Goal: Navigation & Orientation: Find specific page/section

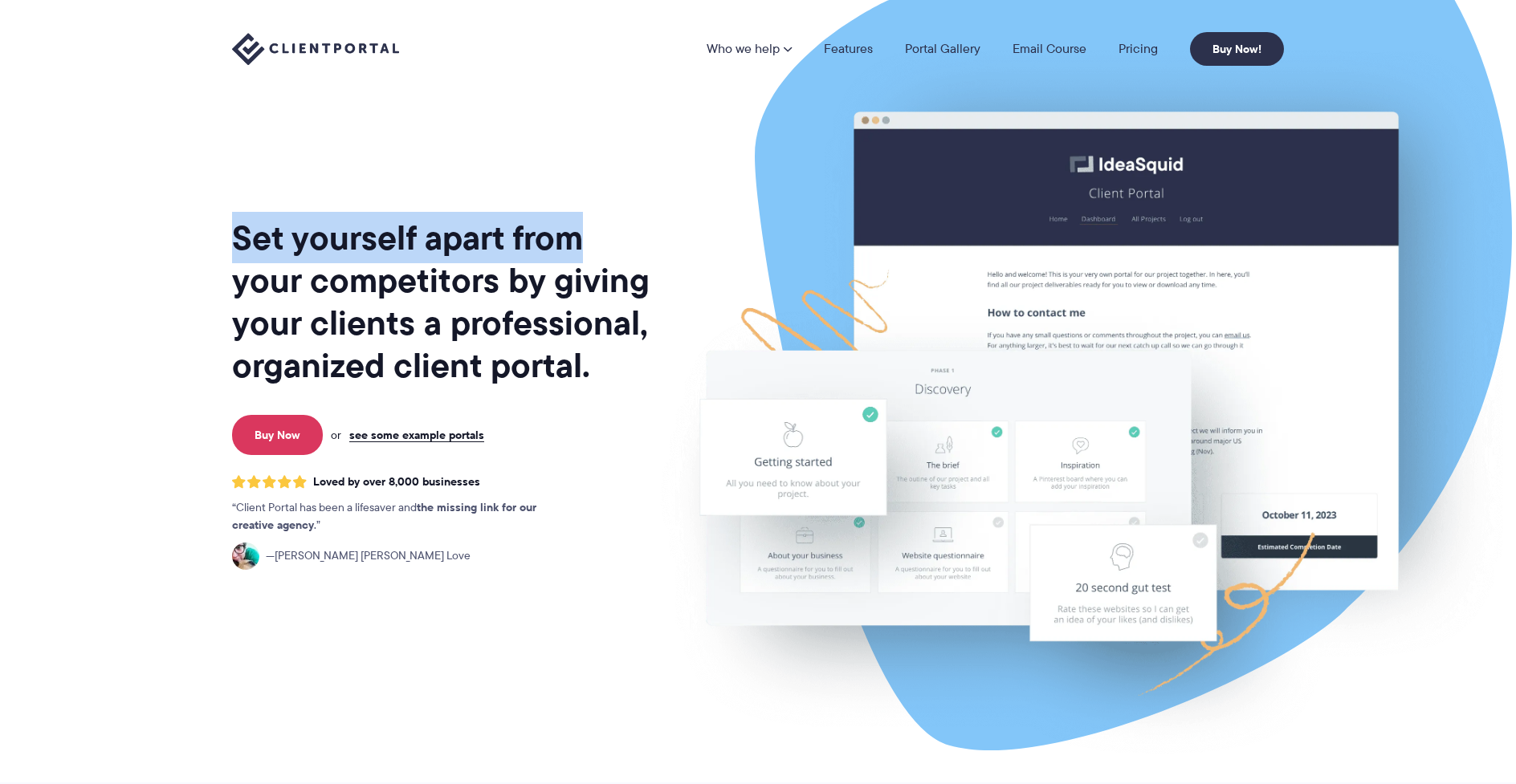
drag, startPoint x: 240, startPoint y: 229, endPoint x: 580, endPoint y: 240, distance: 340.2
click at [580, 239] on h1 "Set yourself apart from your competitors by giving your clients a professional,…" at bounding box center [442, 302] width 421 height 170
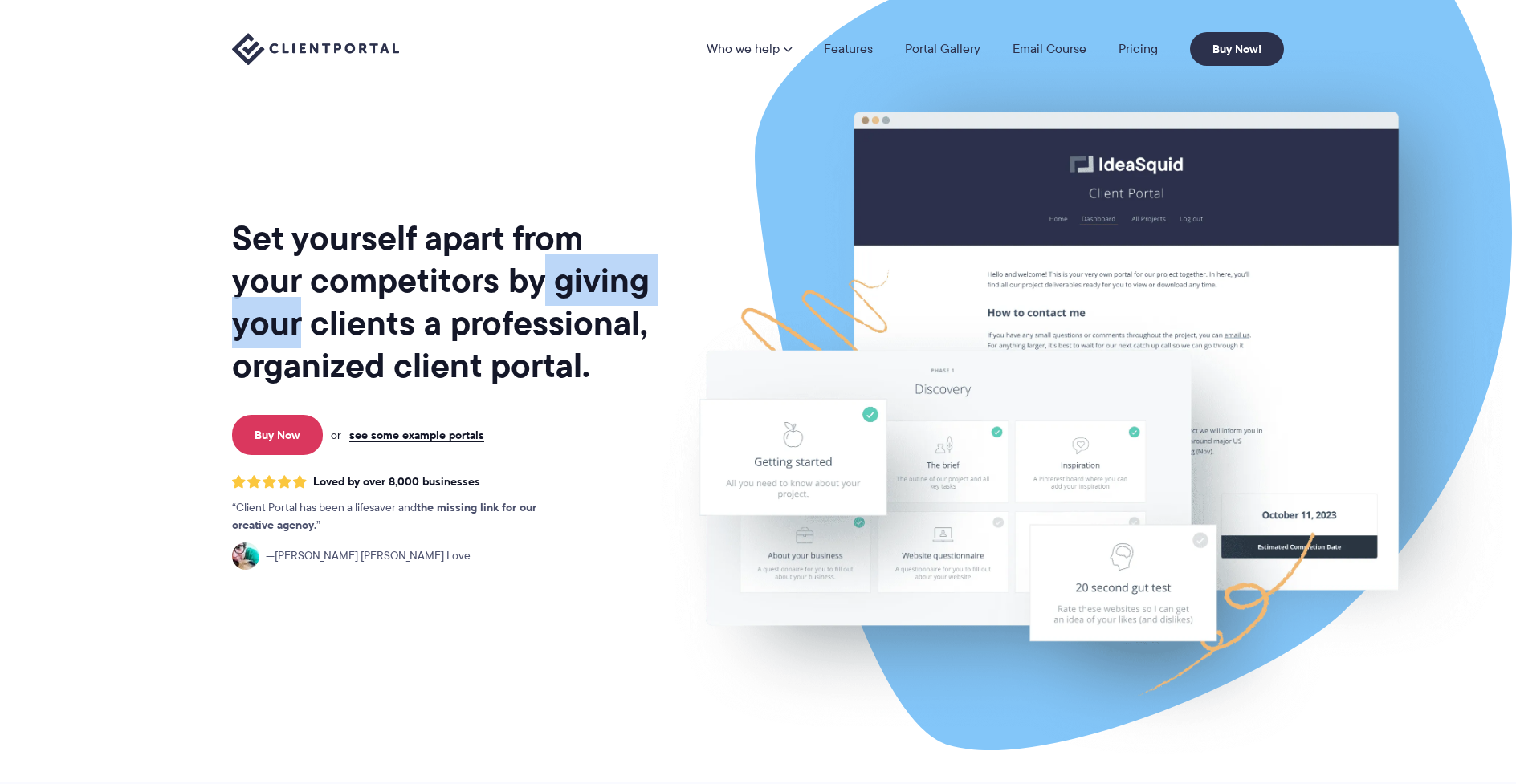
drag, startPoint x: 303, startPoint y: 302, endPoint x: 537, endPoint y: 293, distance: 234.2
click at [537, 293] on h1 "Set yourself apart from your competitors by giving your clients a professional,…" at bounding box center [442, 302] width 421 height 170
click at [498, 338] on h1 "Set yourself apart from your competitors by giving your clients a professional,…" at bounding box center [442, 302] width 421 height 170
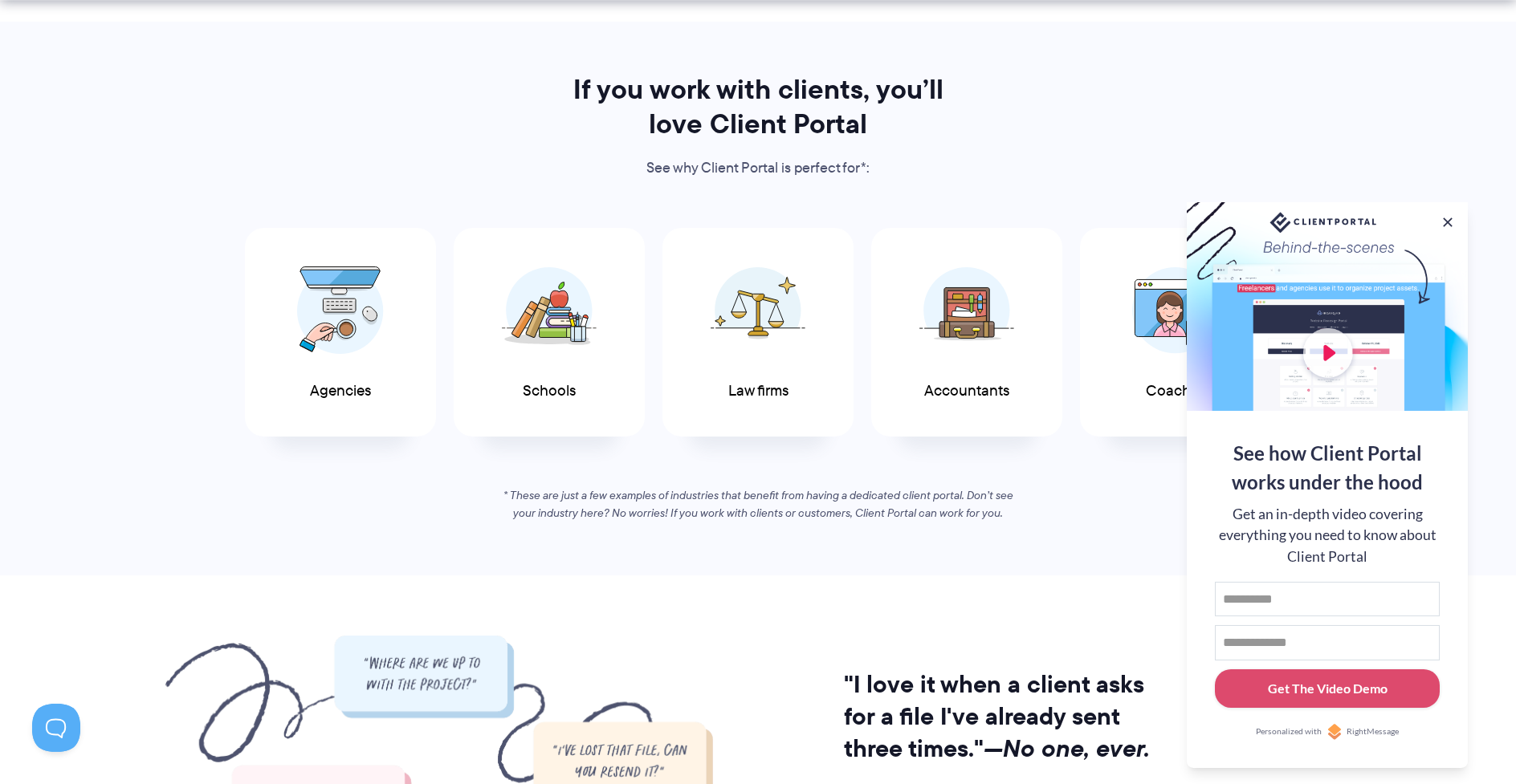
scroll to position [766, 0]
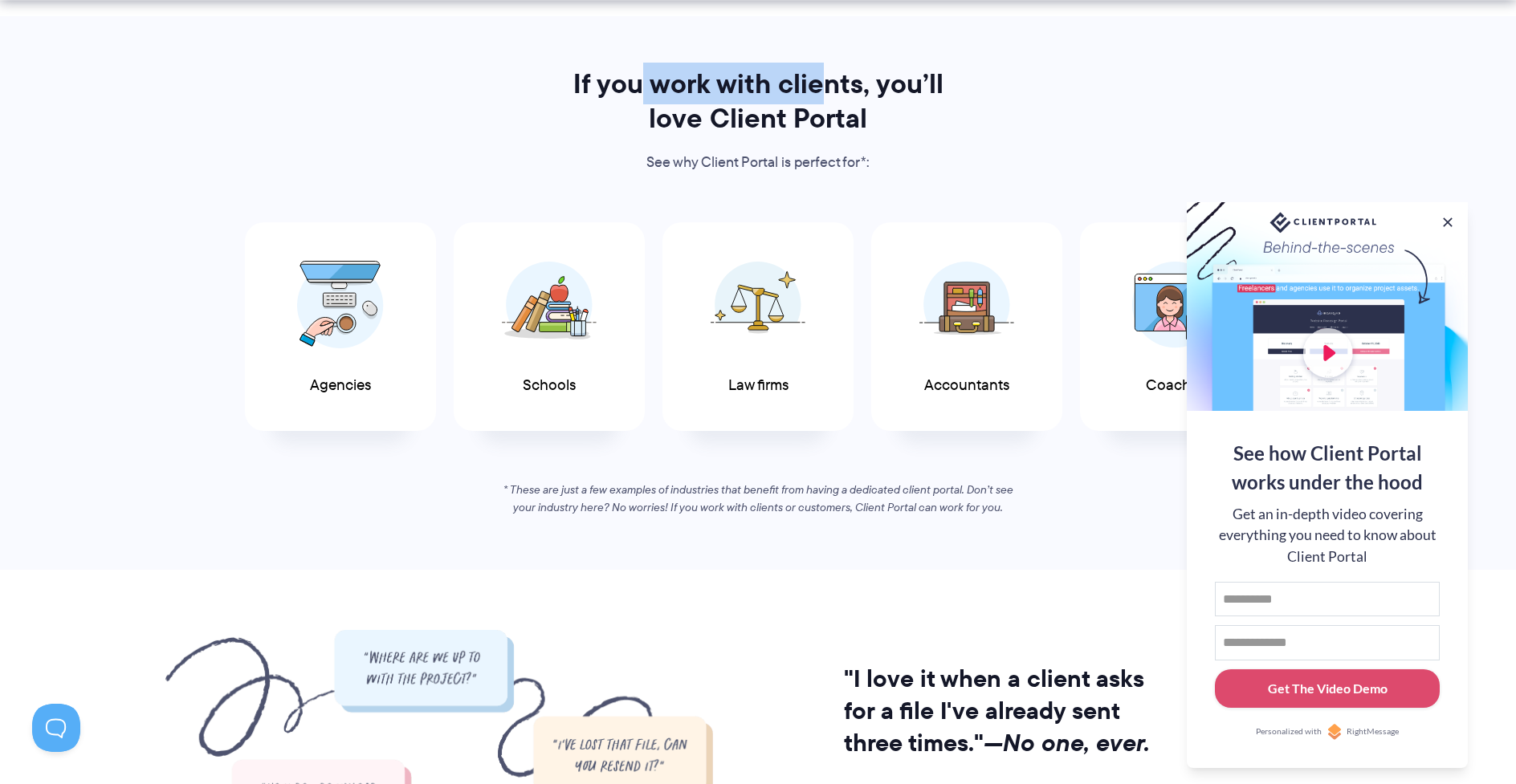
drag, startPoint x: 642, startPoint y: 81, endPoint x: 826, endPoint y: 78, distance: 184.0
click at [826, 78] on h2 "If you work with clients, you’ll love Client Portal" at bounding box center [758, 101] width 414 height 69
drag, startPoint x: 703, startPoint y: 127, endPoint x: 835, endPoint y: 120, distance: 132.2
click at [835, 120] on h2 "If you work with clients, you’ll love Client Portal" at bounding box center [758, 101] width 414 height 69
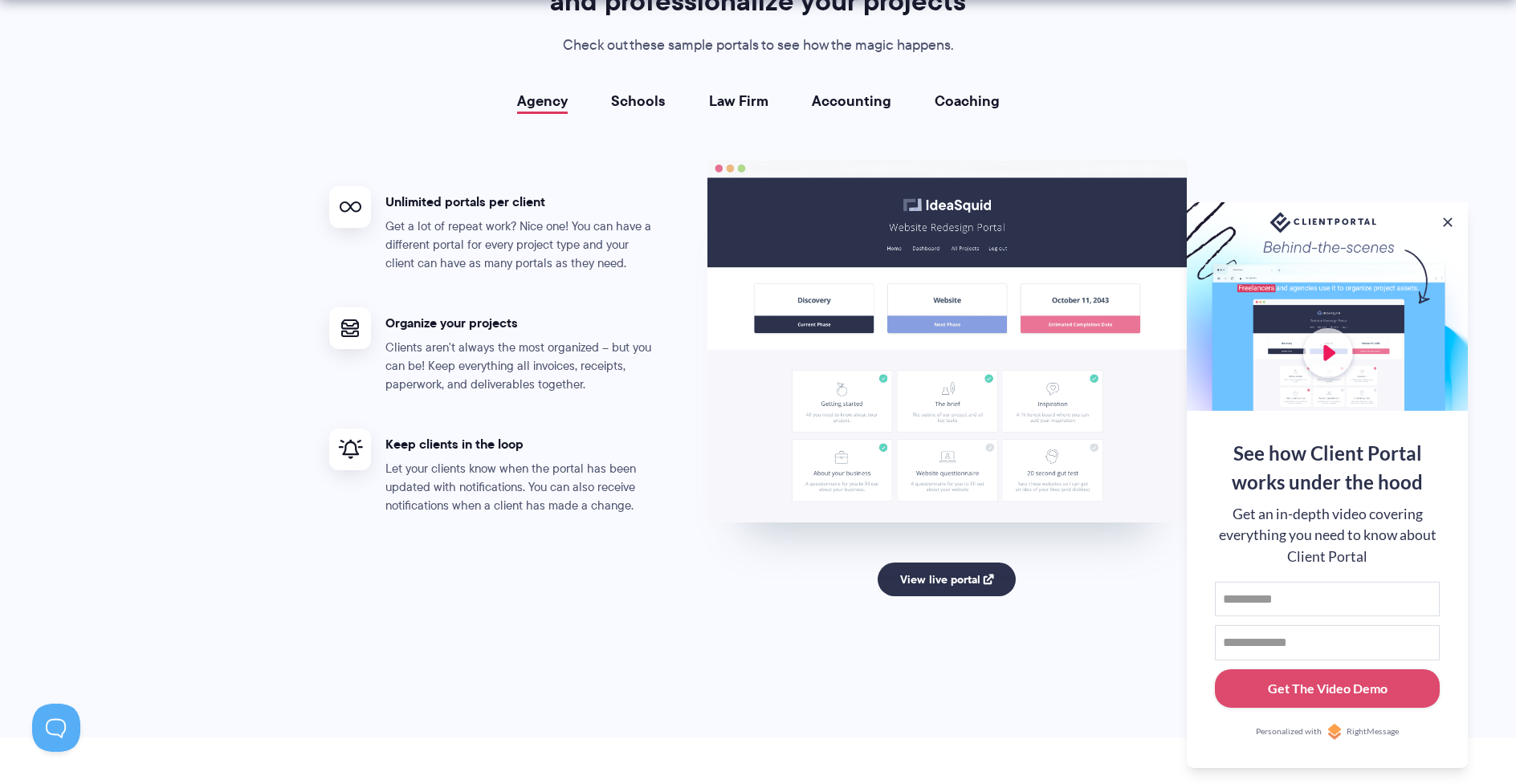
scroll to position [2984, 0]
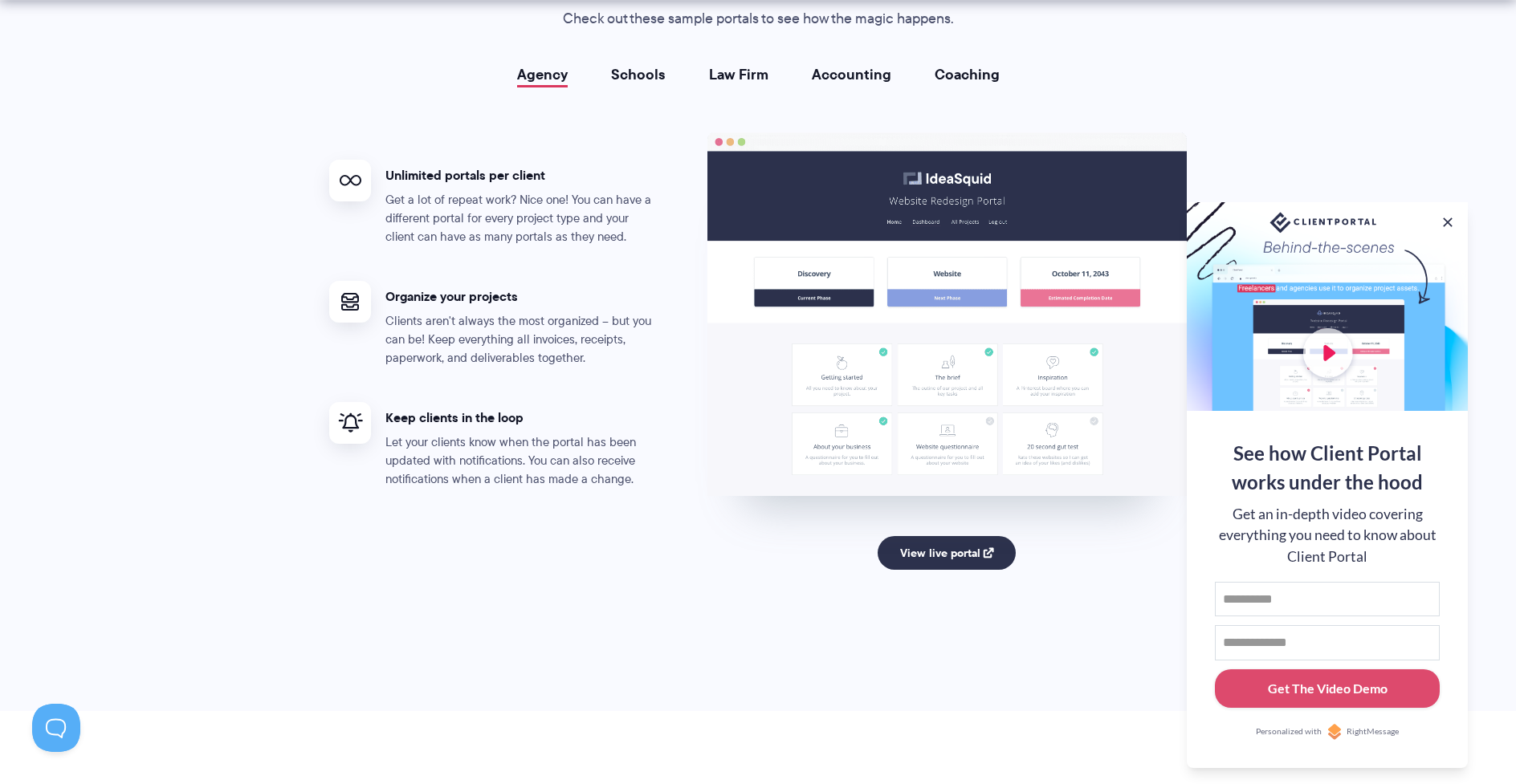
click at [640, 69] on link "Schools" at bounding box center [638, 74] width 54 height 16
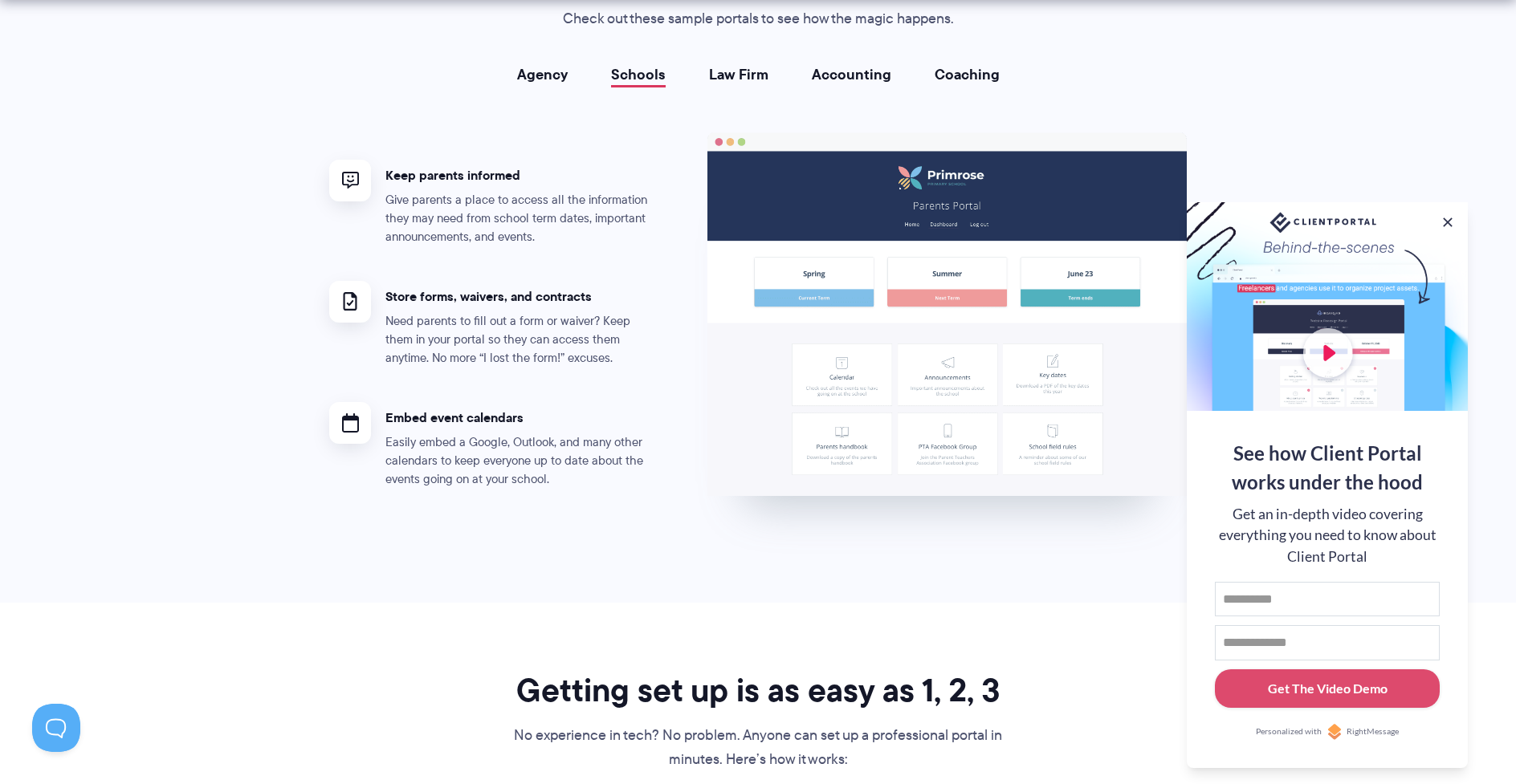
click at [746, 73] on link "Law Firm" at bounding box center [739, 74] width 59 height 16
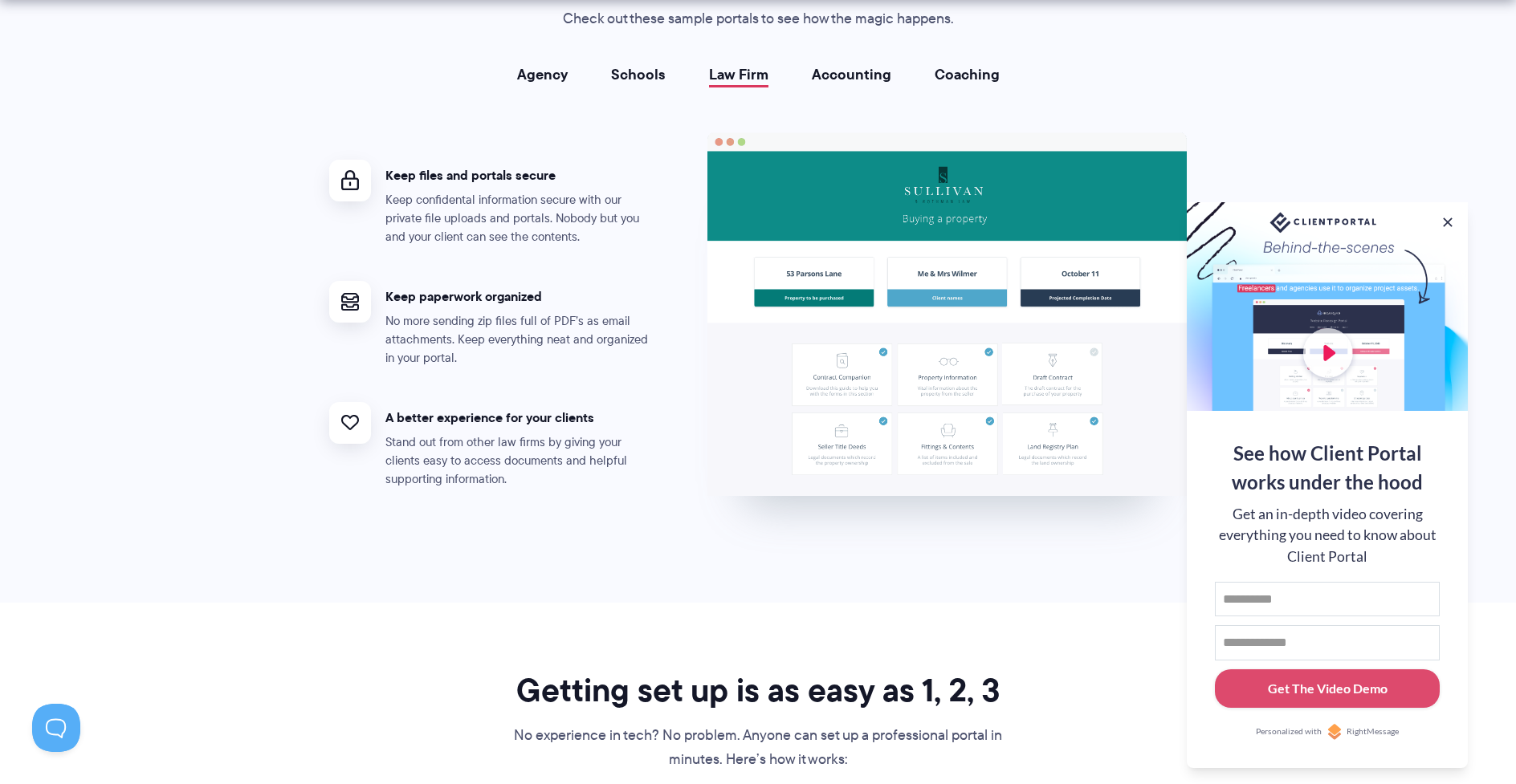
click at [853, 76] on link "Accounting" at bounding box center [852, 74] width 79 height 16
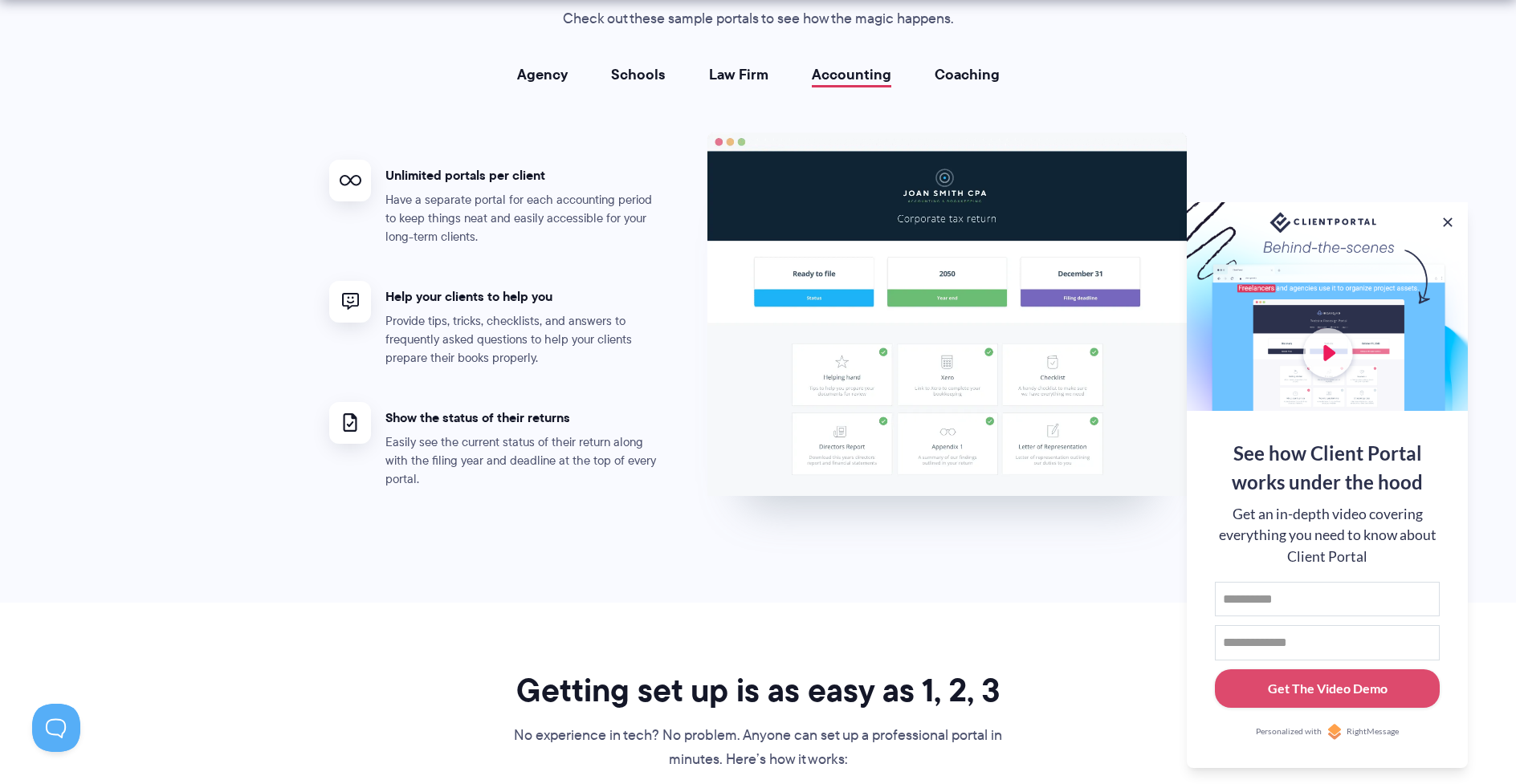
click at [958, 70] on link "Coaching" at bounding box center [967, 74] width 65 height 16
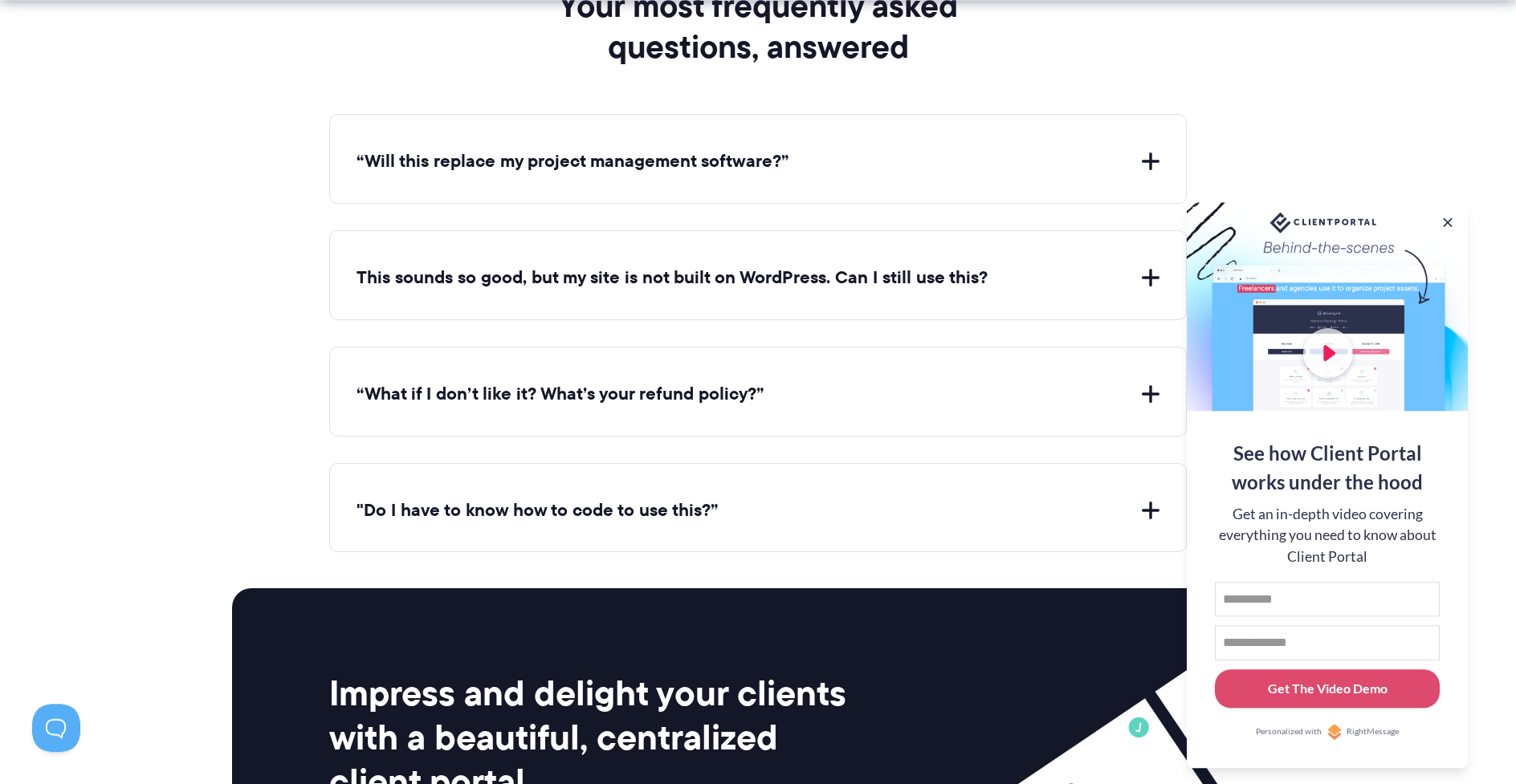
scroll to position [5797, 0]
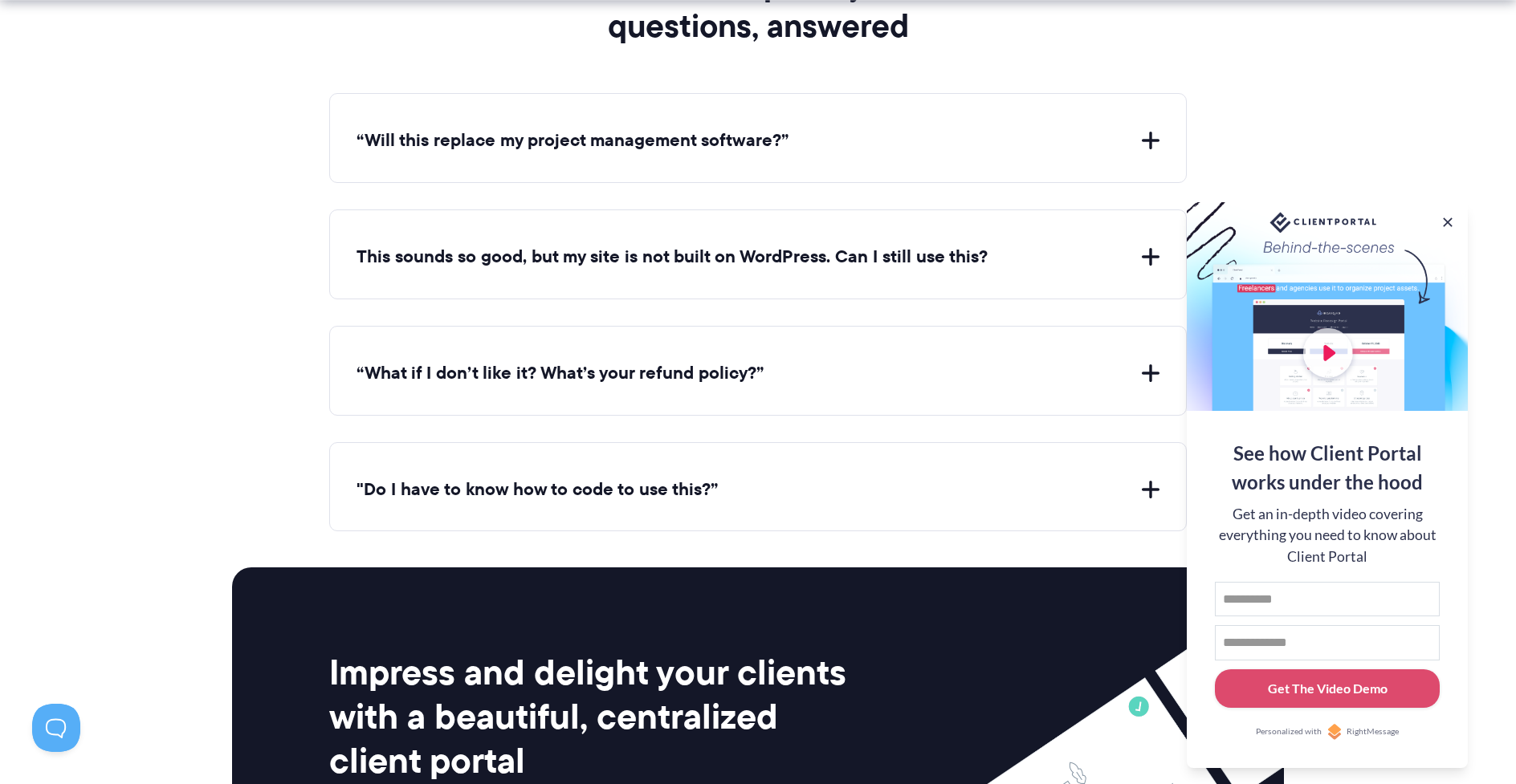
click at [868, 121] on div "“Will this replace my project management software?” Client Portal doesn't repla…" at bounding box center [758, 138] width 858 height 90
click at [859, 131] on button "“Will this replace my project management software?”" at bounding box center [758, 141] width 803 height 25
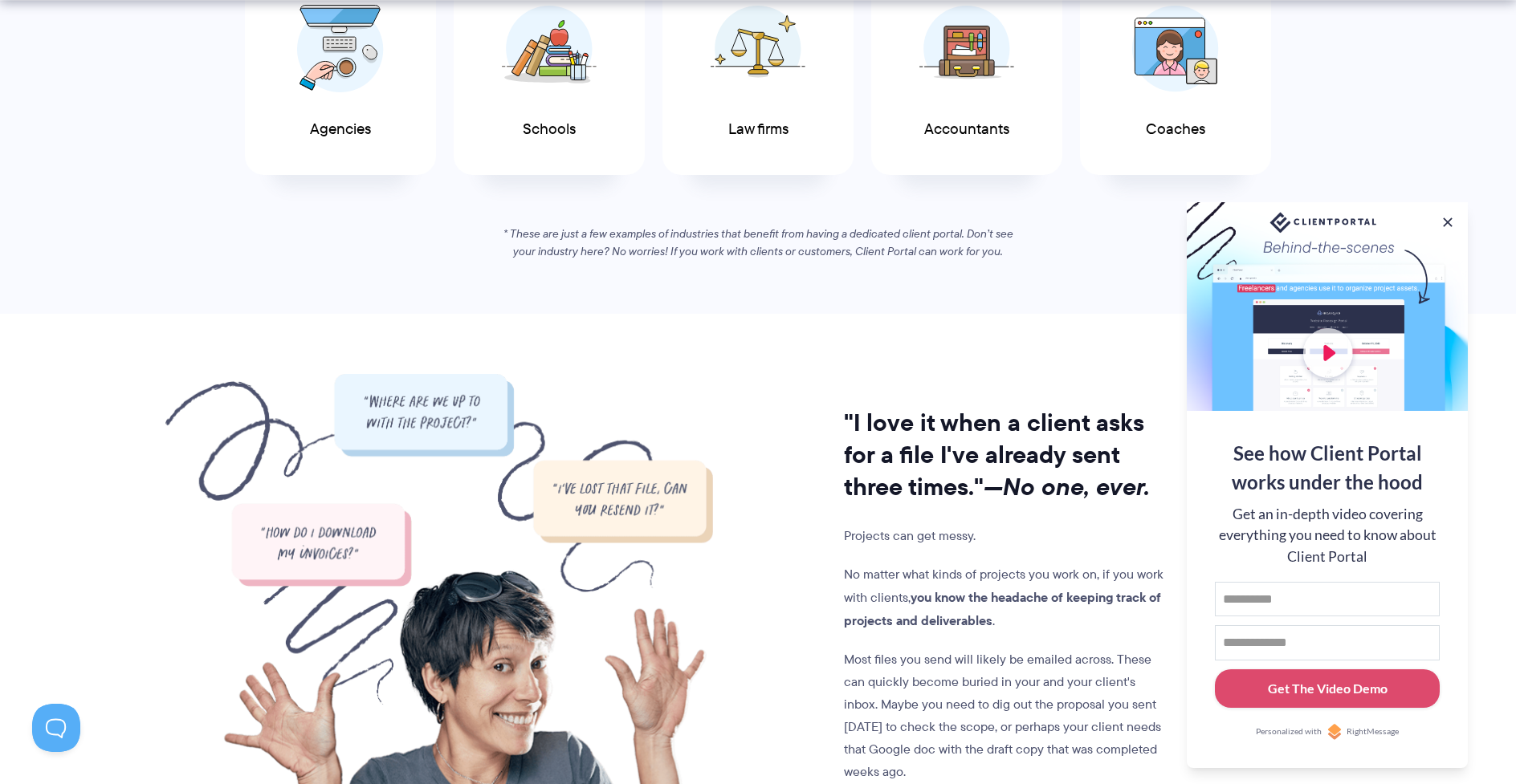
scroll to position [1279, 0]
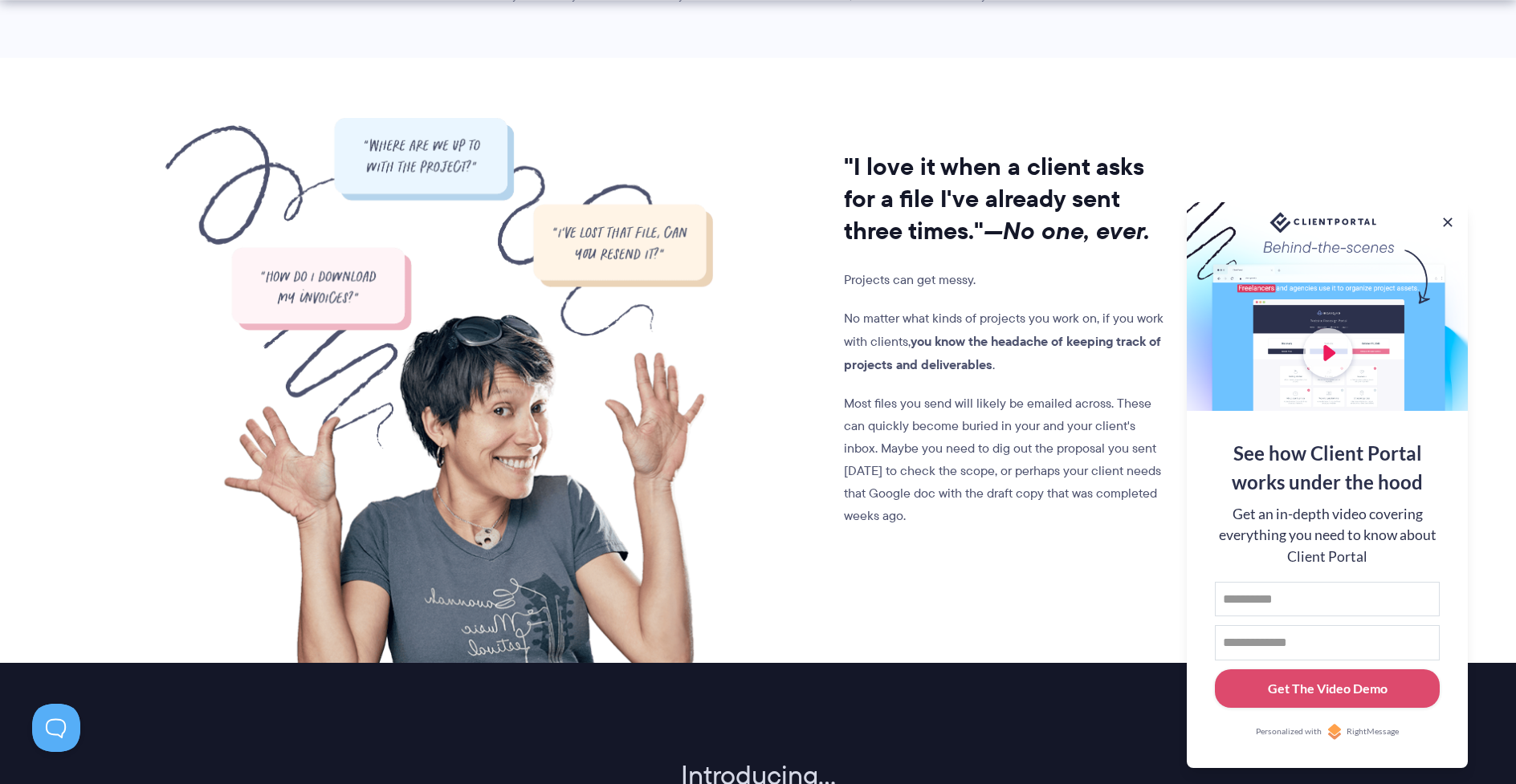
drag, startPoint x: 1234, startPoint y: 451, endPoint x: 1428, endPoint y: 481, distance: 196.3
click at [1428, 481] on div "See how Client Portal works under the hood" at bounding box center [1327, 468] width 225 height 57
copy div "See how Client Portal works under the hood"
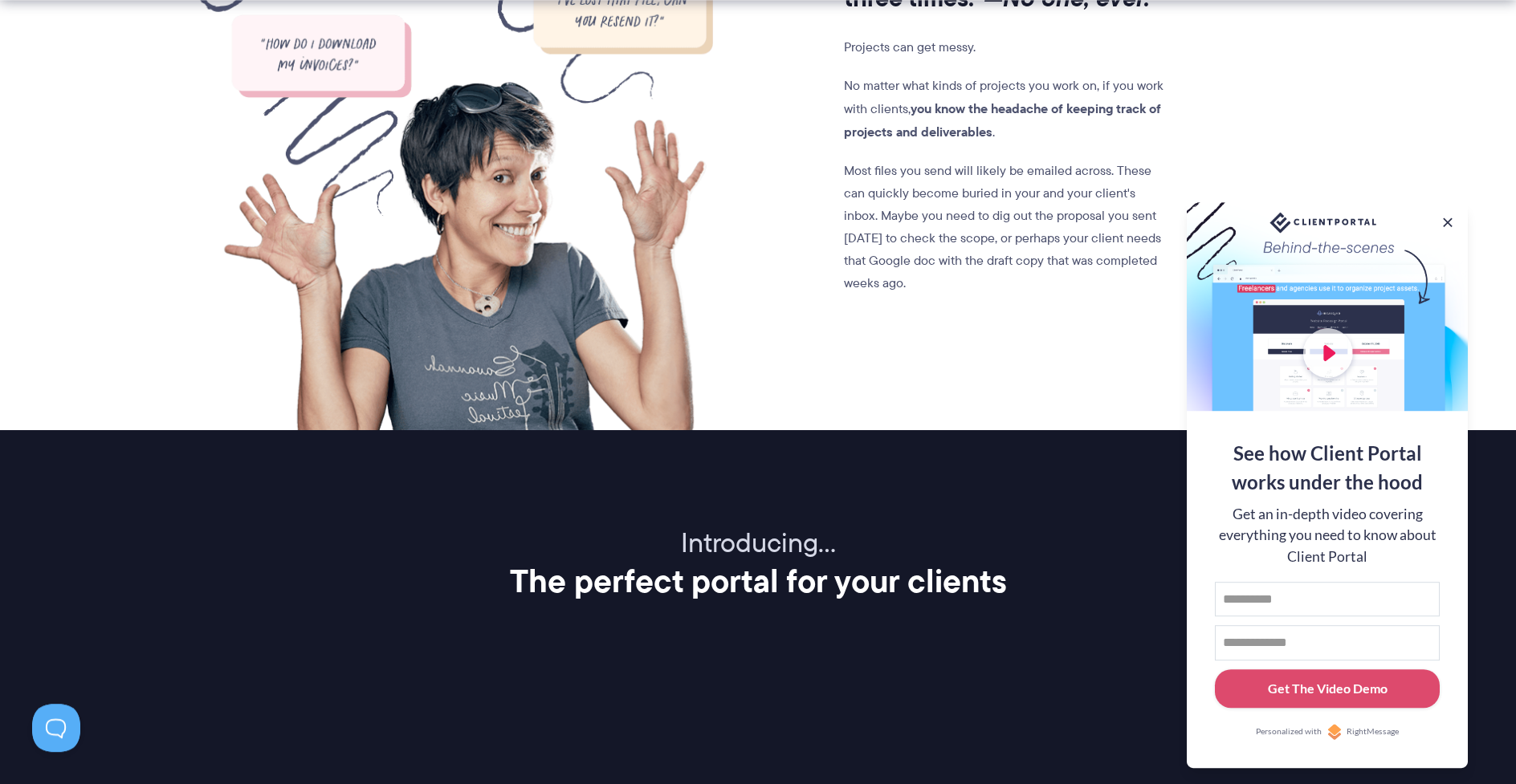
scroll to position [1534, 0]
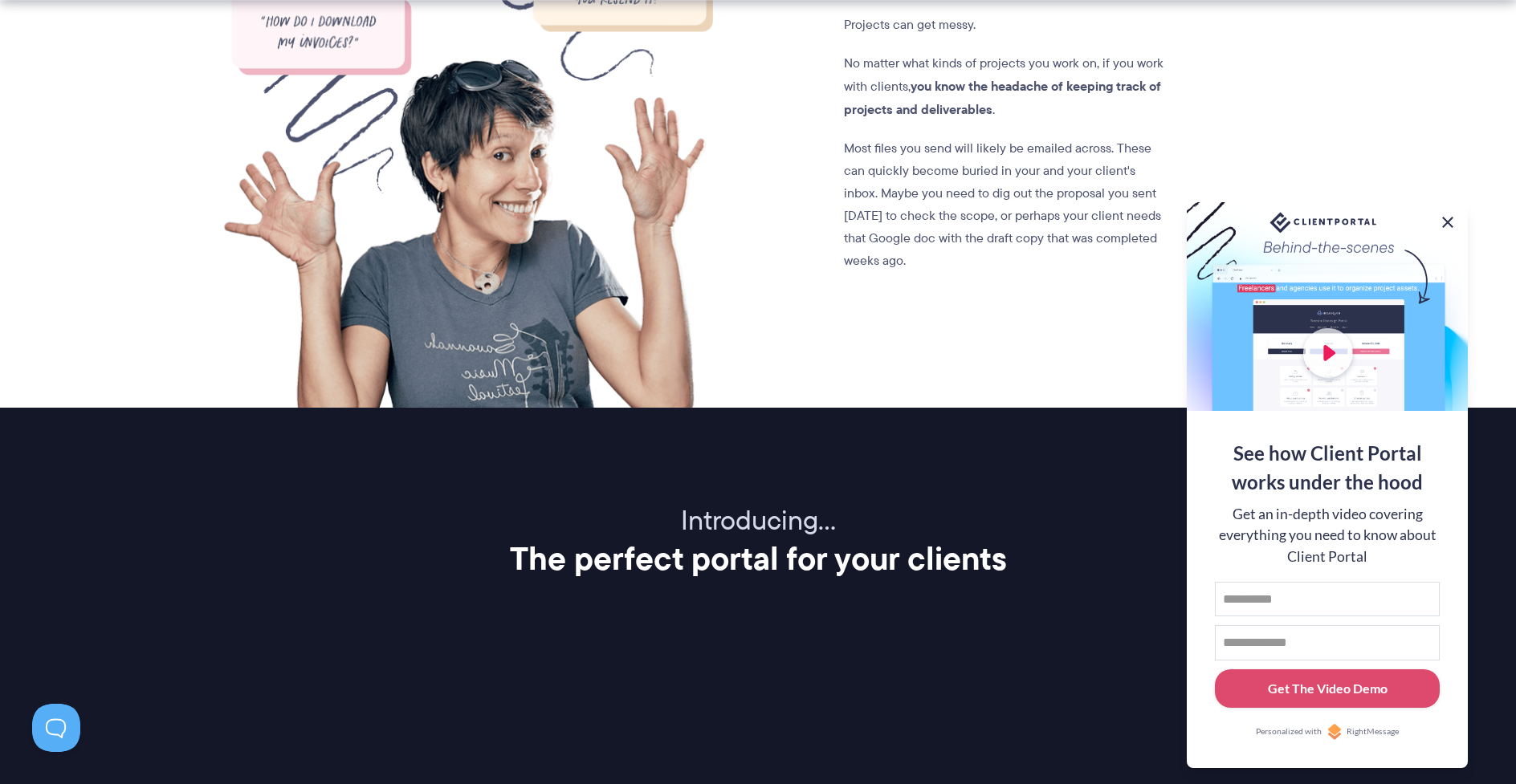
click at [1444, 214] on button at bounding box center [1447, 222] width 19 height 19
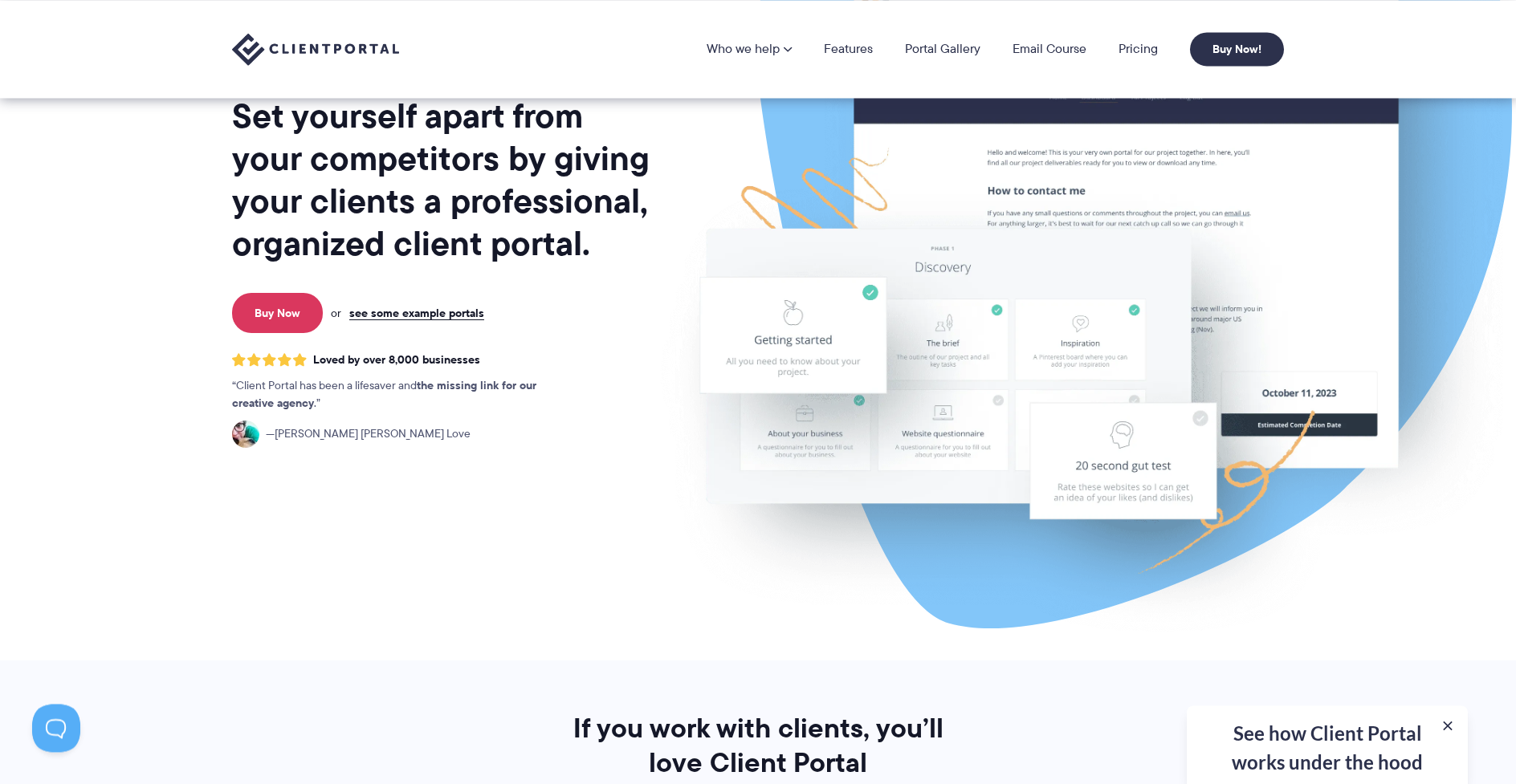
scroll to position [0, 0]
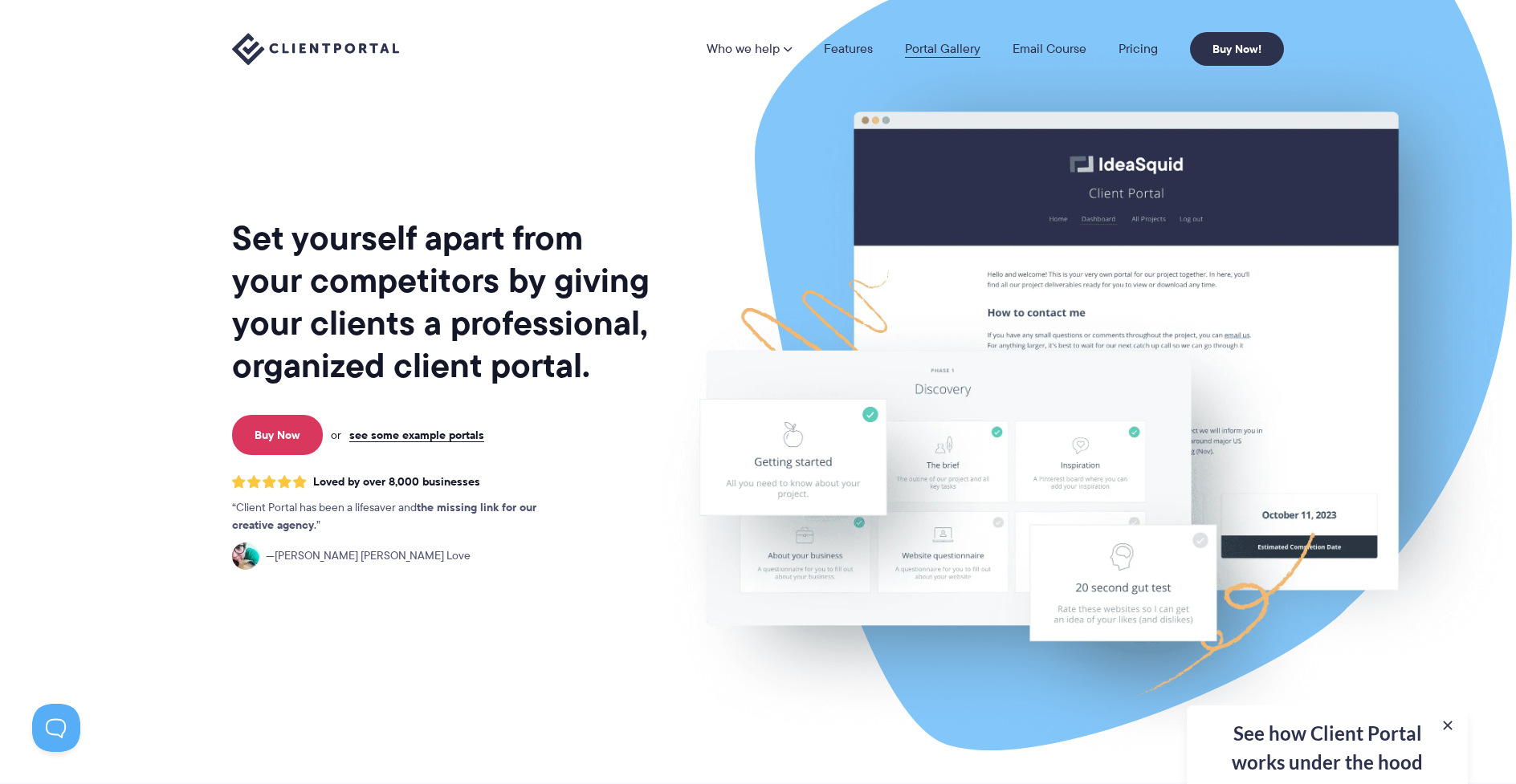
click at [952, 49] on link "Portal Gallery" at bounding box center [943, 49] width 75 height 13
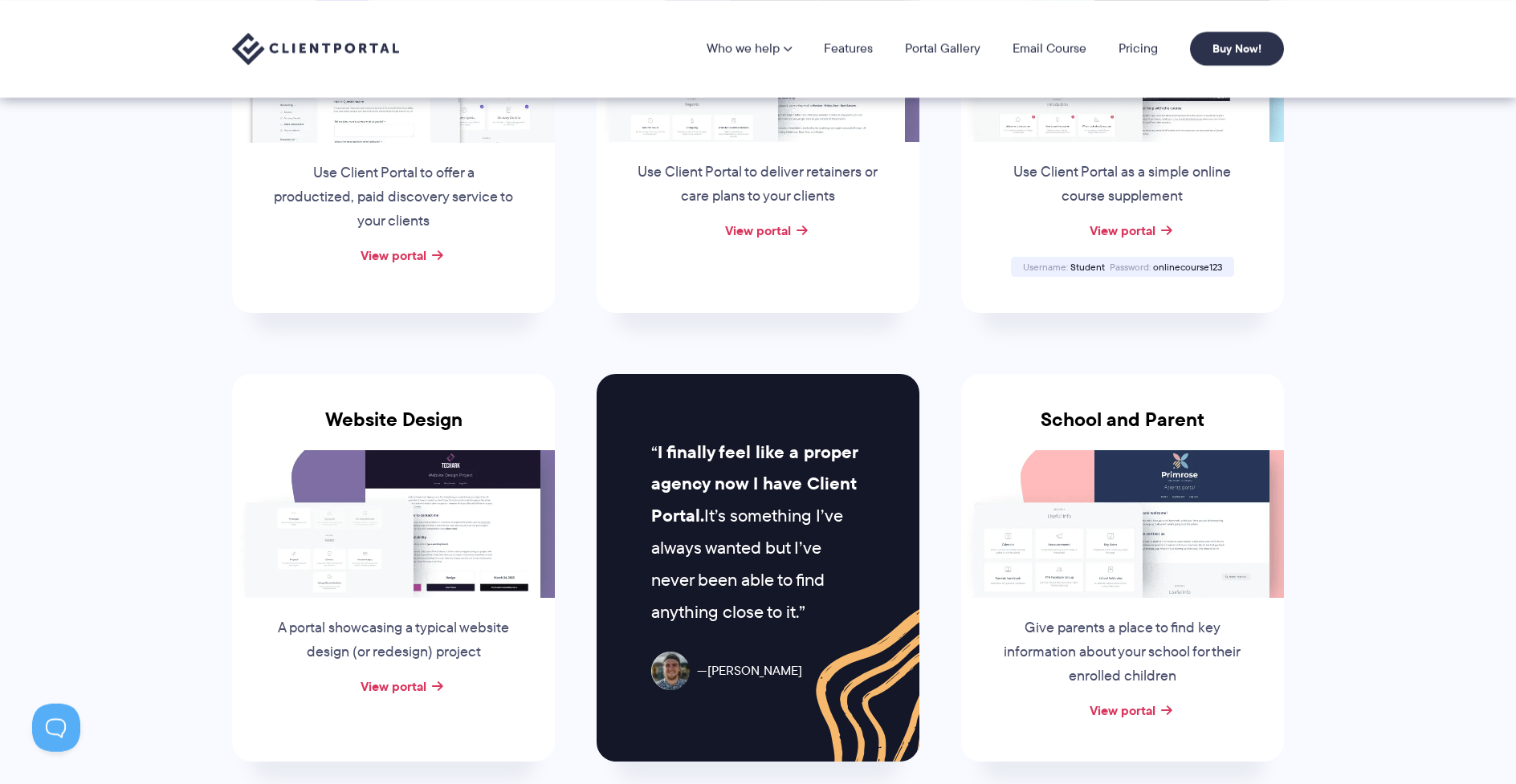
scroll to position [341, 0]
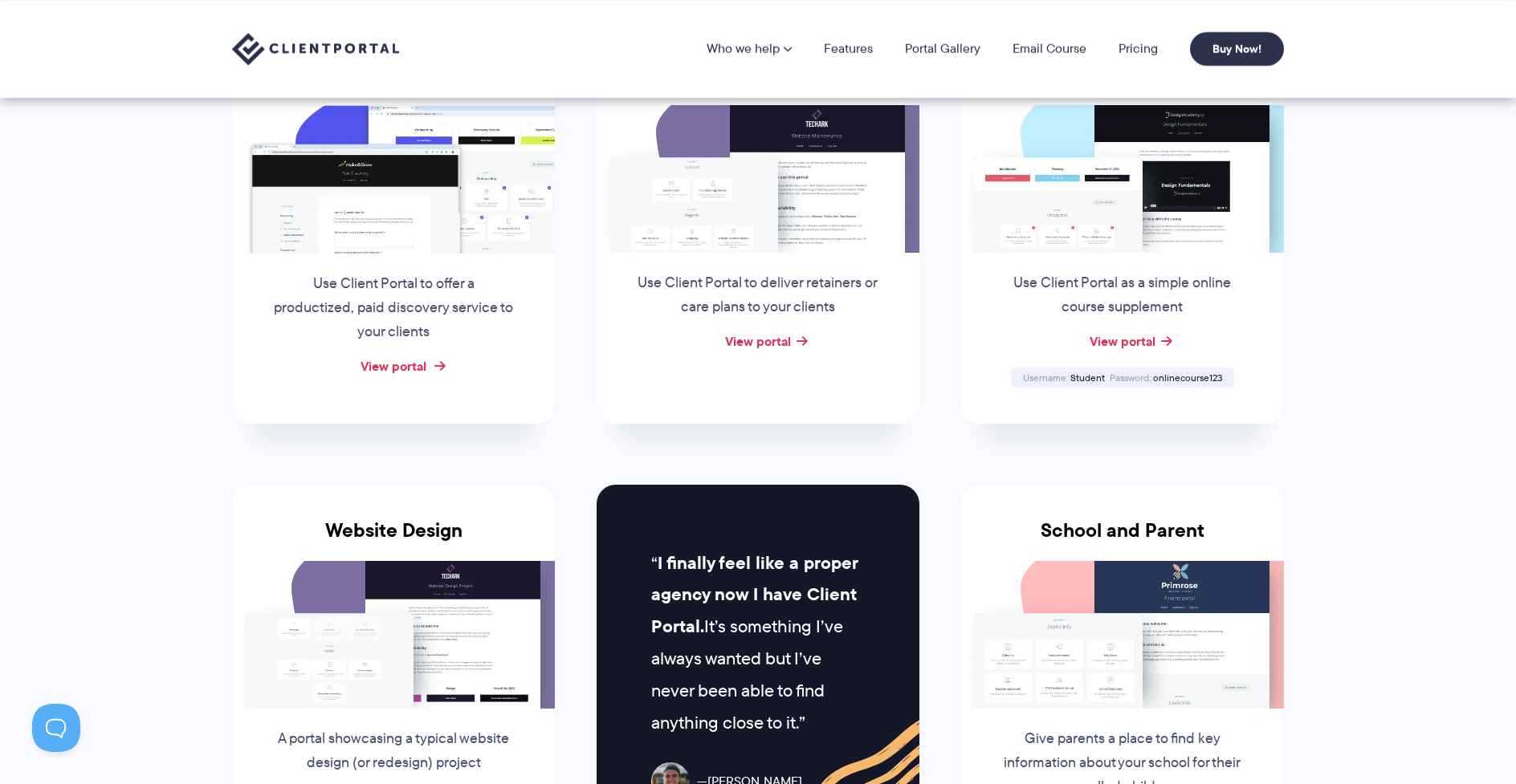
click at [407, 367] on link "View portal" at bounding box center [393, 365] width 65 height 19
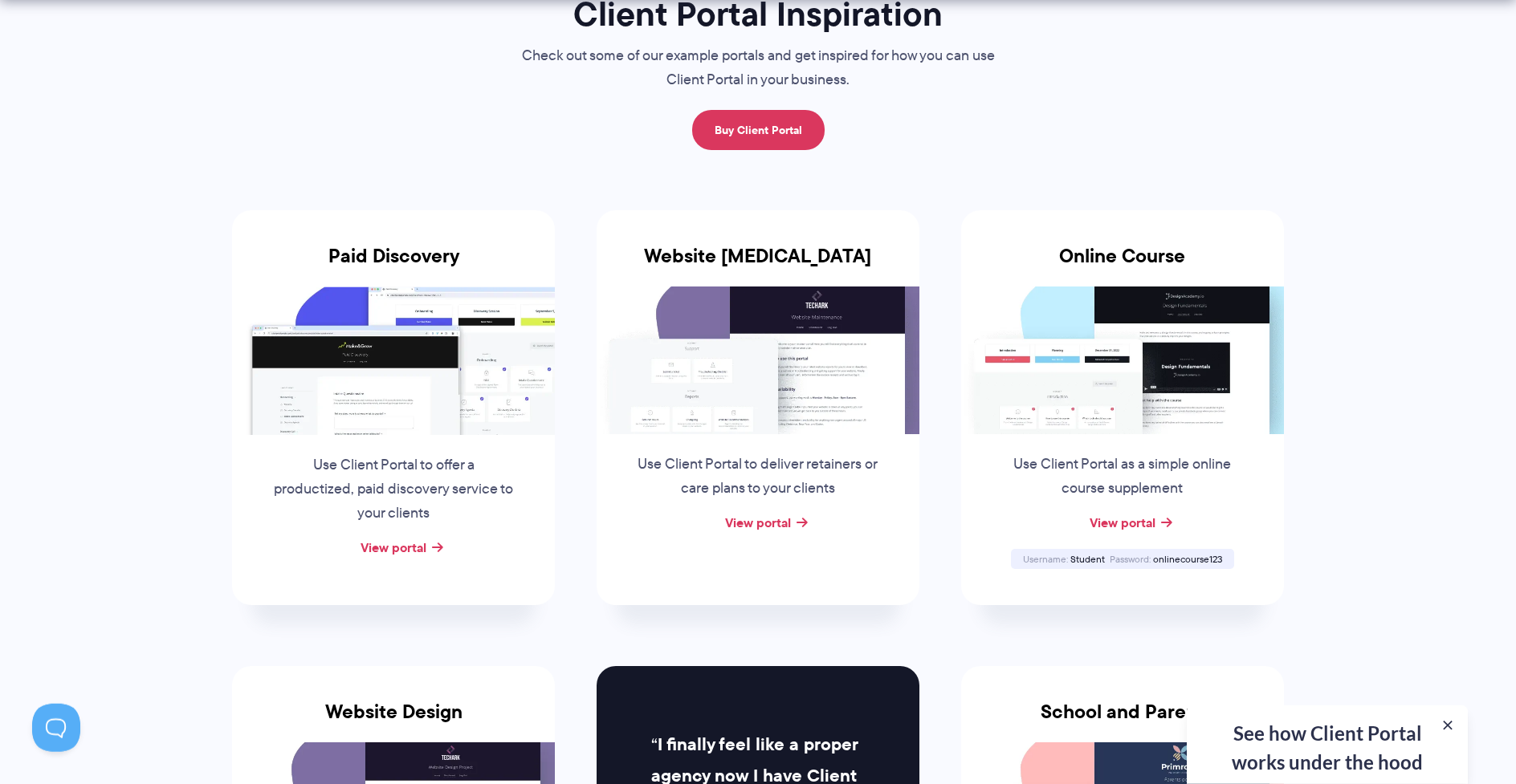
scroll to position [170, 0]
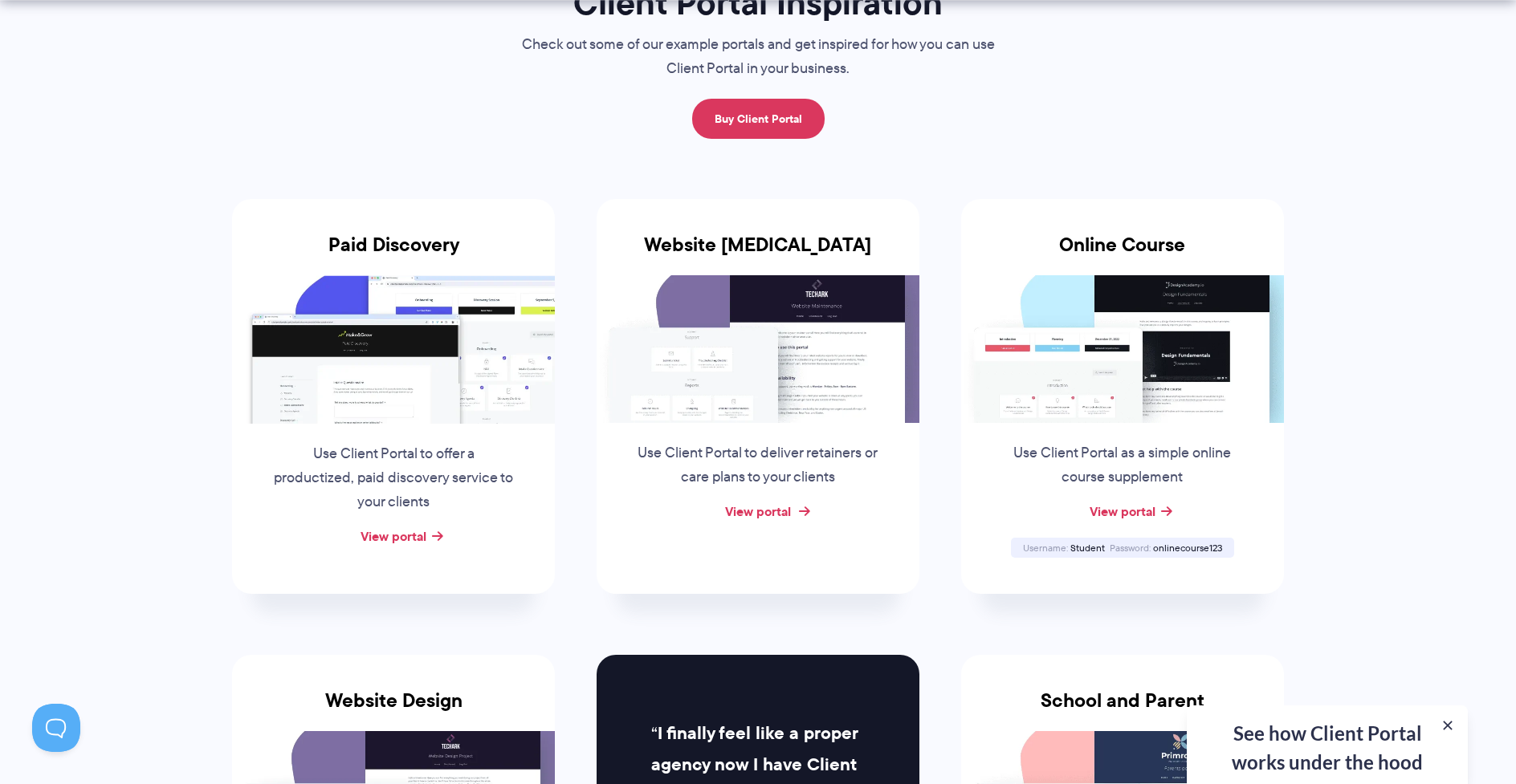
click at [769, 513] on link "View portal" at bounding box center [758, 511] width 65 height 19
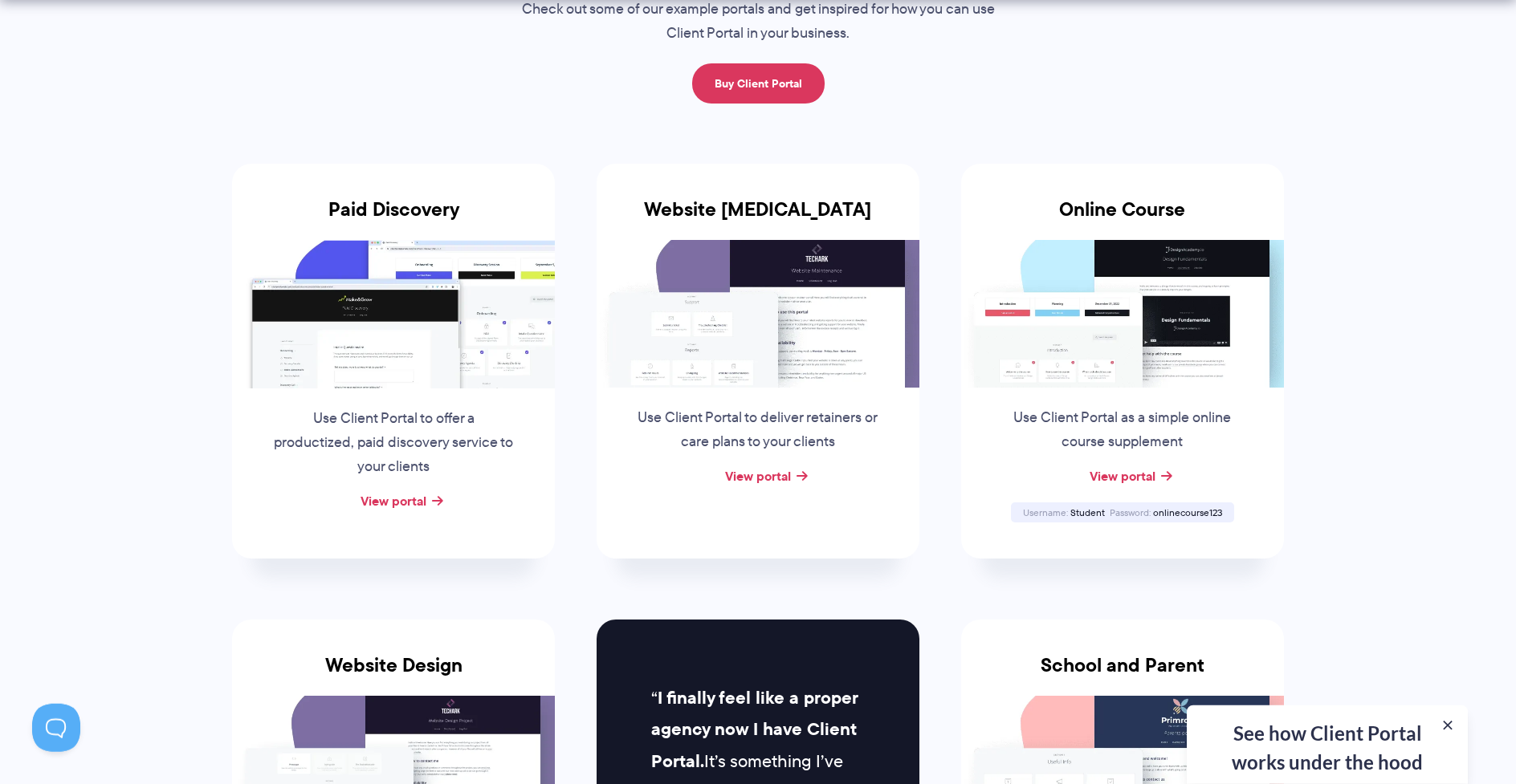
scroll to position [255, 0]
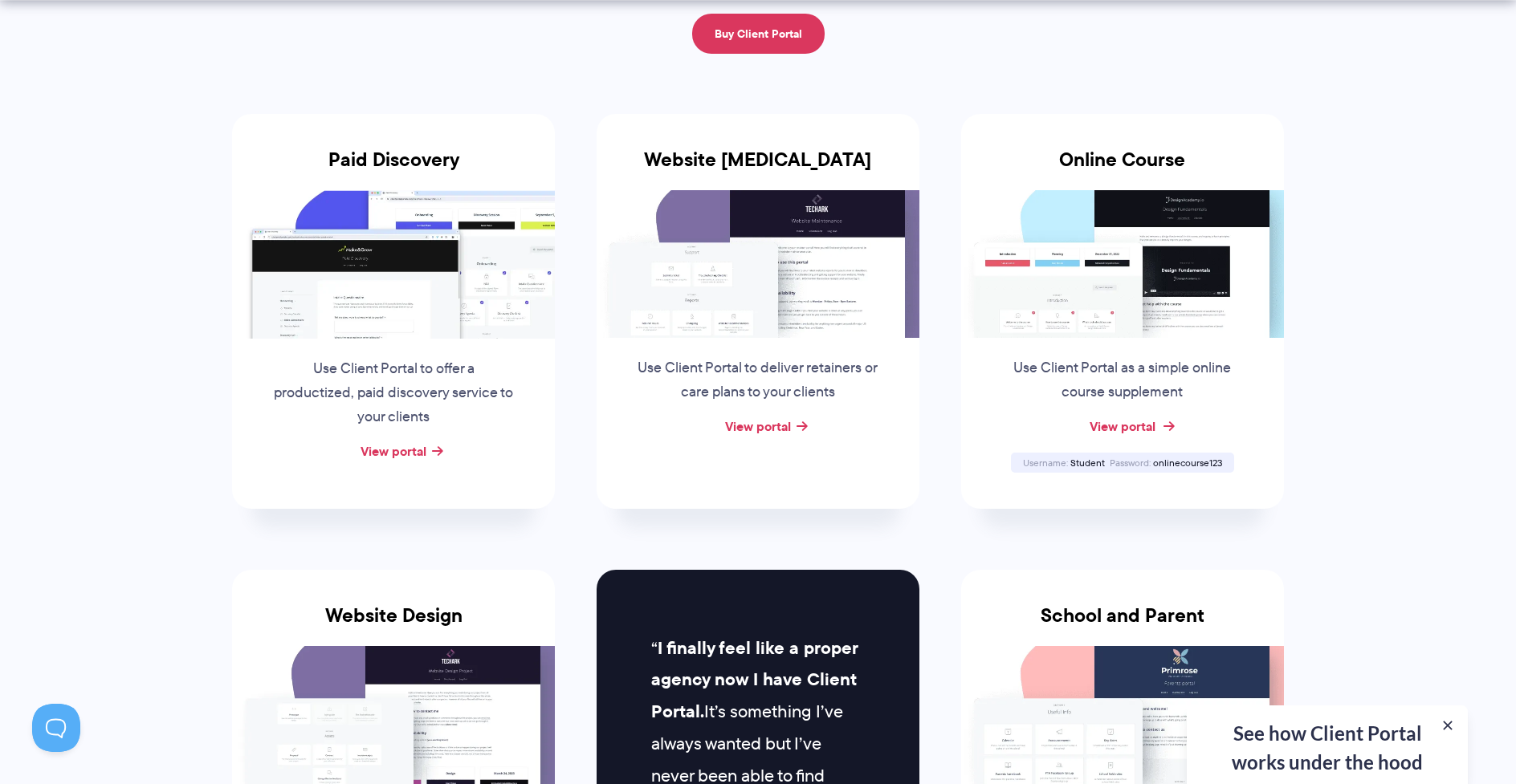
click at [1145, 426] on link "View portal" at bounding box center [1122, 426] width 65 height 19
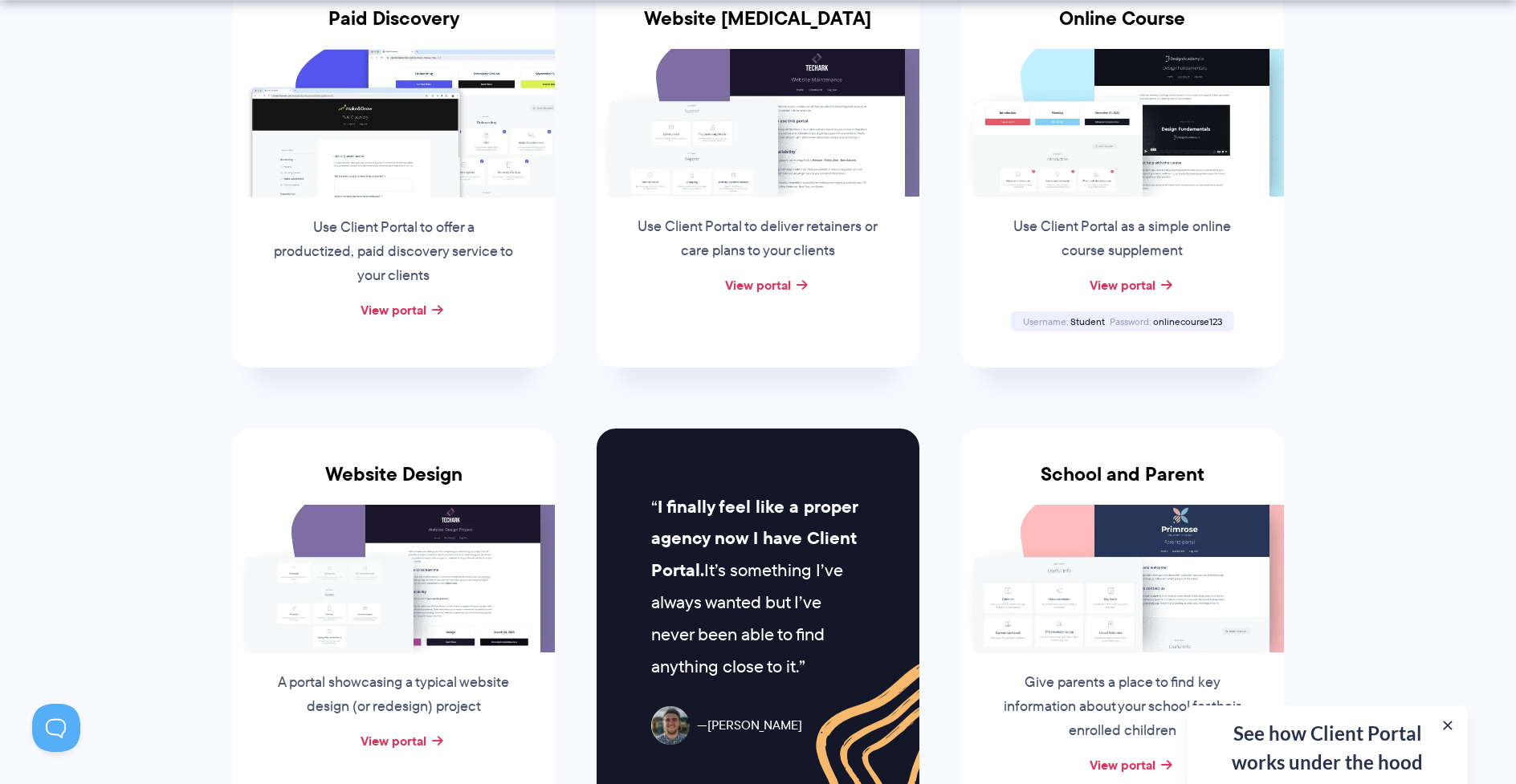
scroll to position [427, 0]
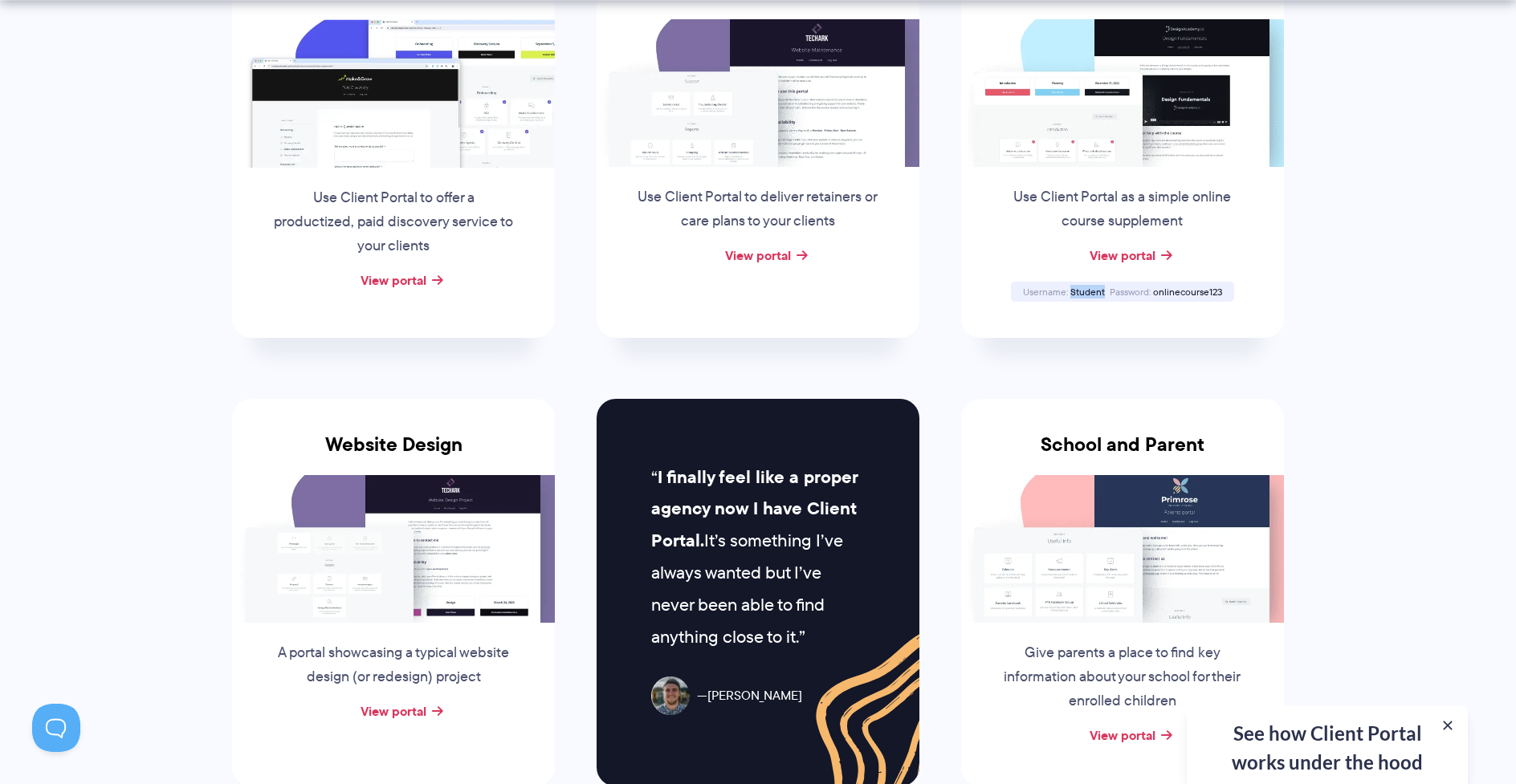
drag, startPoint x: 1105, startPoint y: 290, endPoint x: 1070, endPoint y: 287, distance: 35.1
click at [1070, 287] on div "Username Student" at bounding box center [1064, 291] width 87 height 11
copy div "Student"
drag, startPoint x: 1221, startPoint y: 290, endPoint x: 1154, endPoint y: 289, distance: 67.0
click at [1154, 289] on div "Username Student Password onlinecourse123" at bounding box center [1122, 292] width 223 height 20
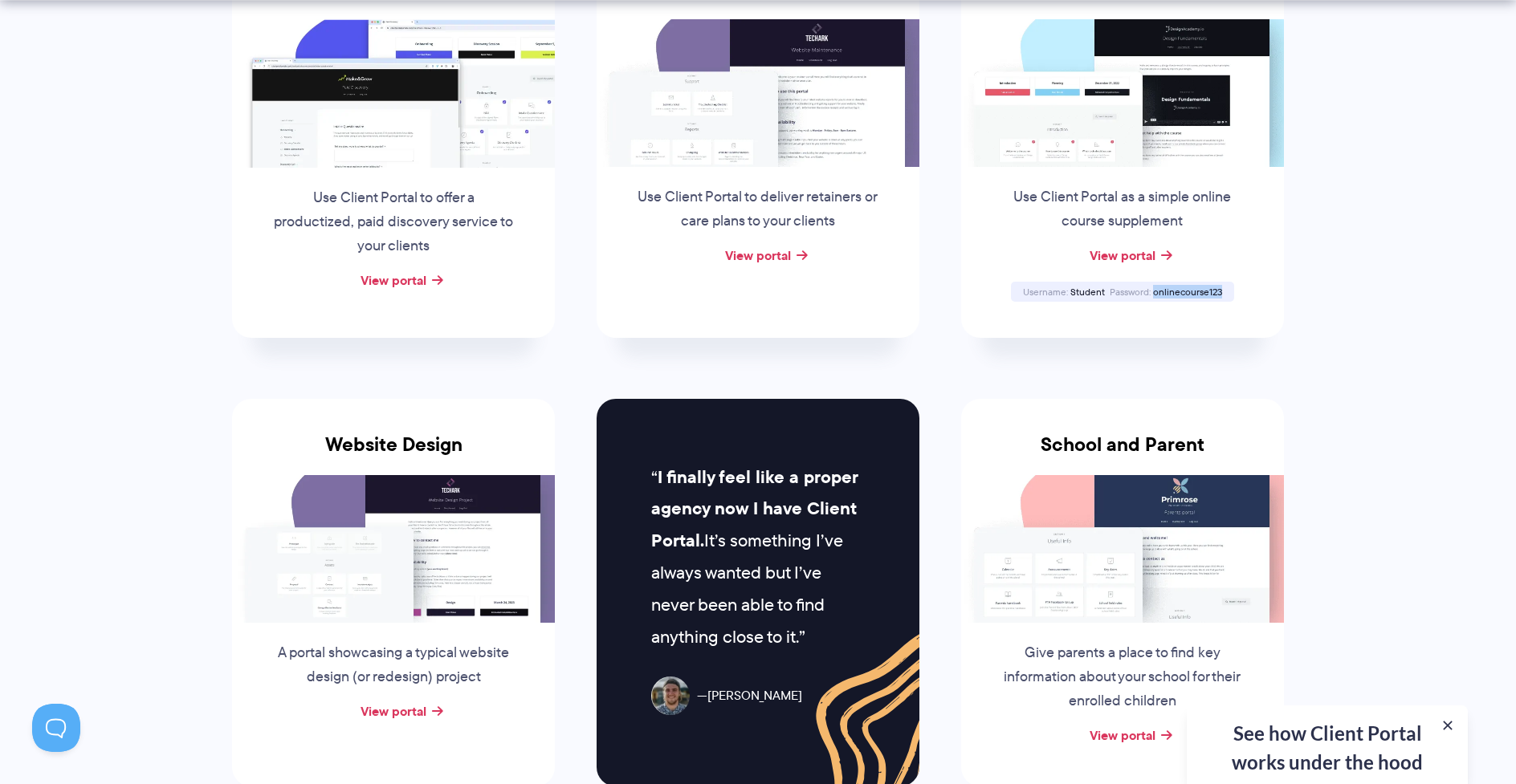
copy span "onlinecourse123"
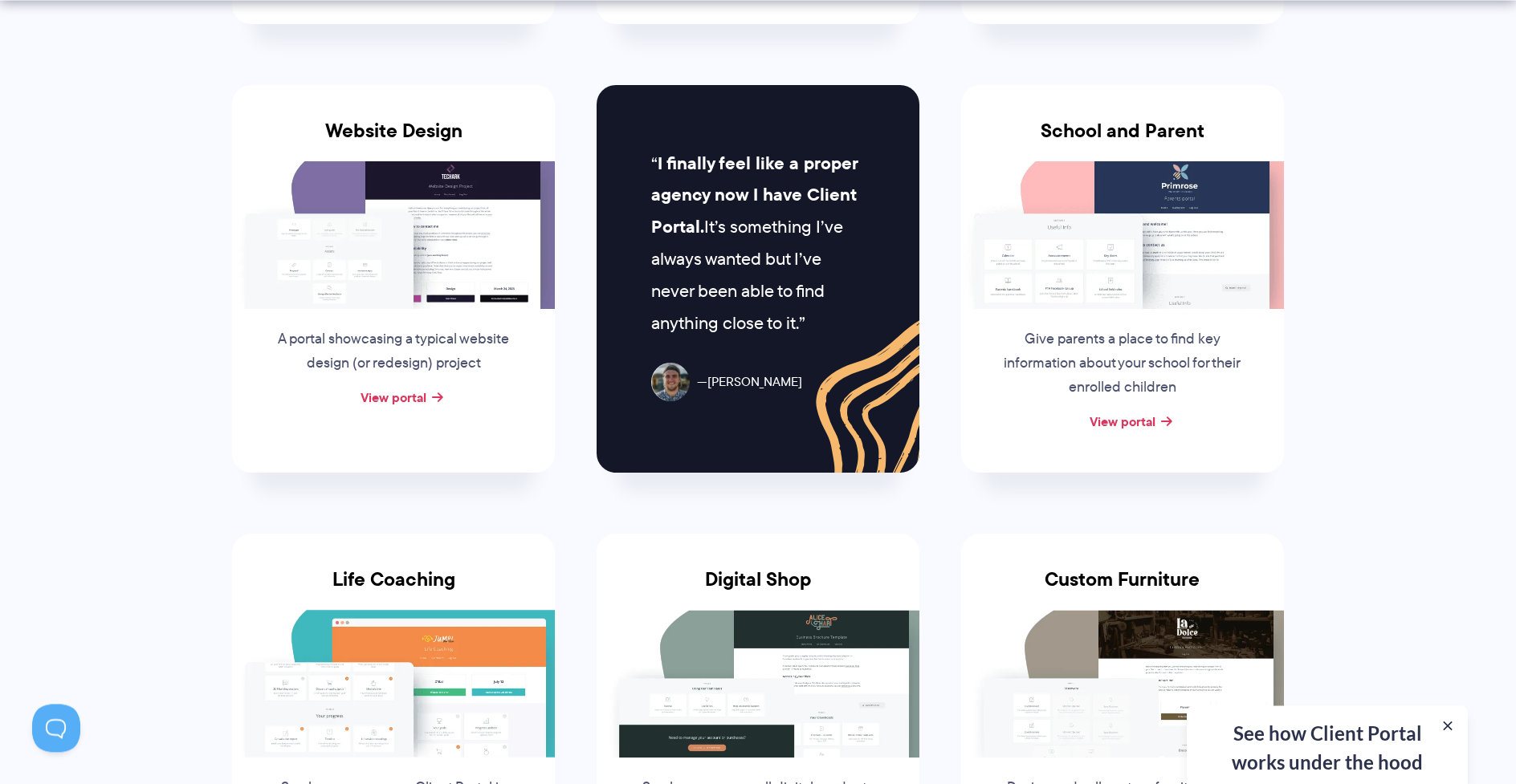
scroll to position [766, 0]
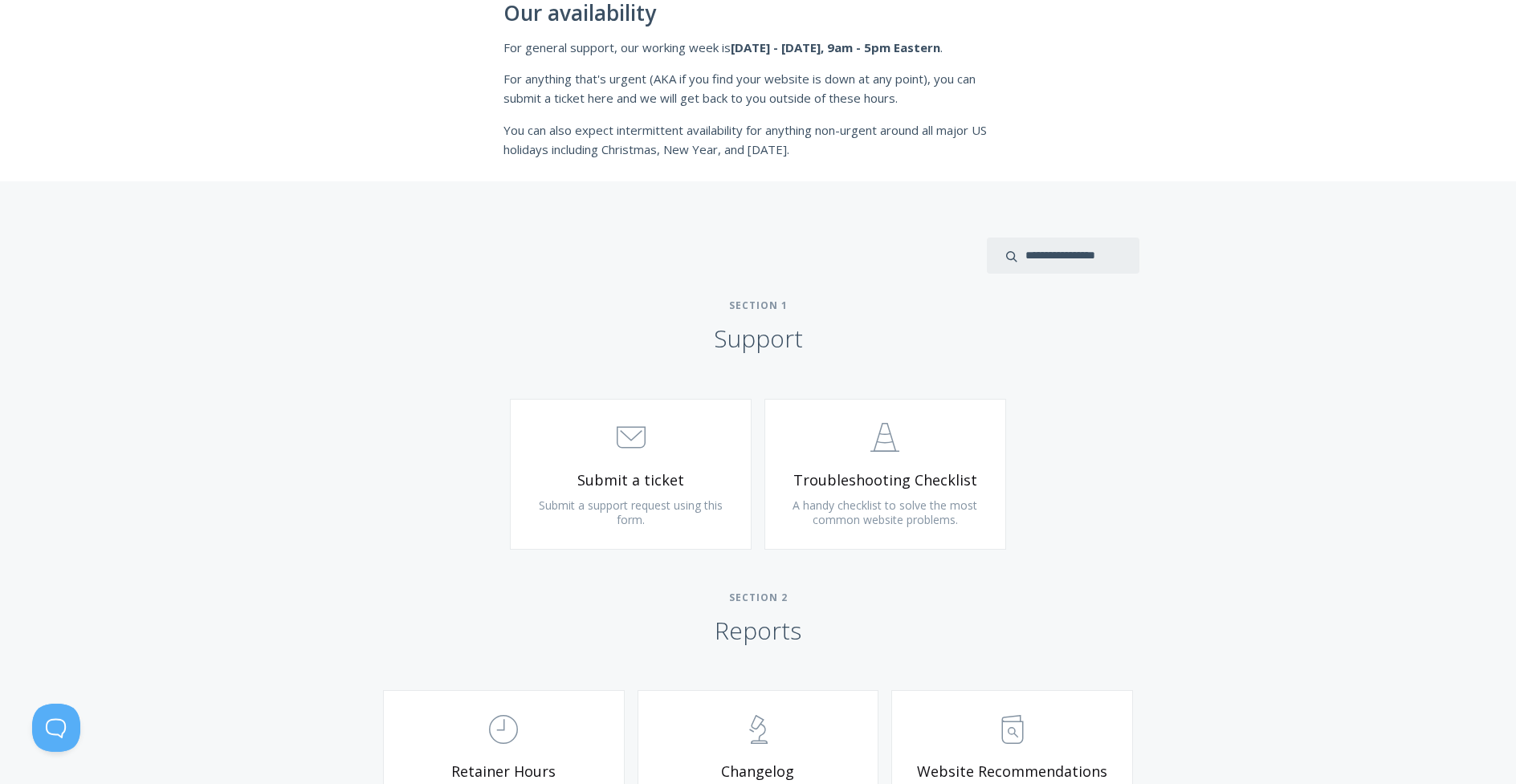
scroll to position [512, 0]
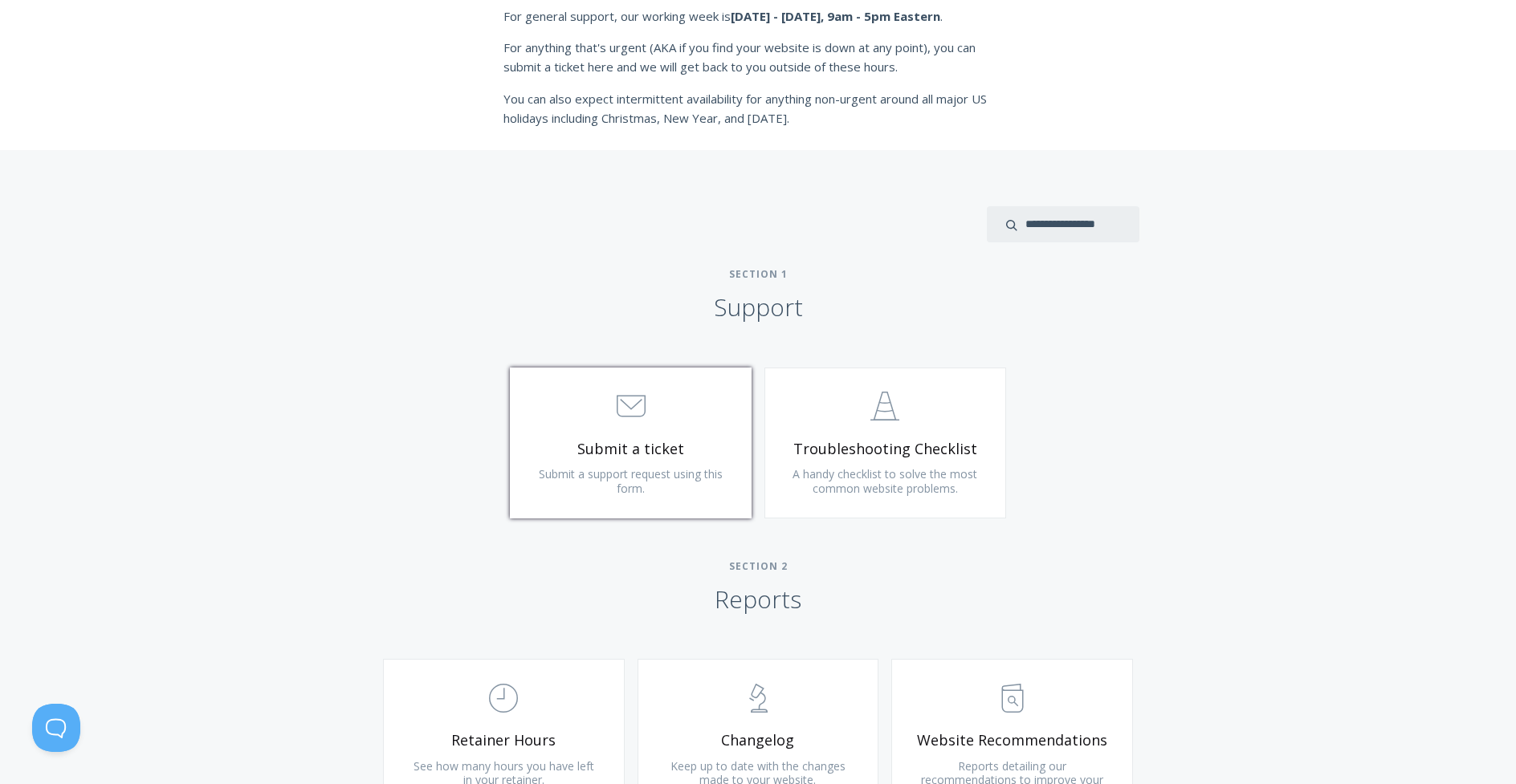
click at [657, 443] on span "Submit a ticket" at bounding box center [631, 448] width 192 height 19
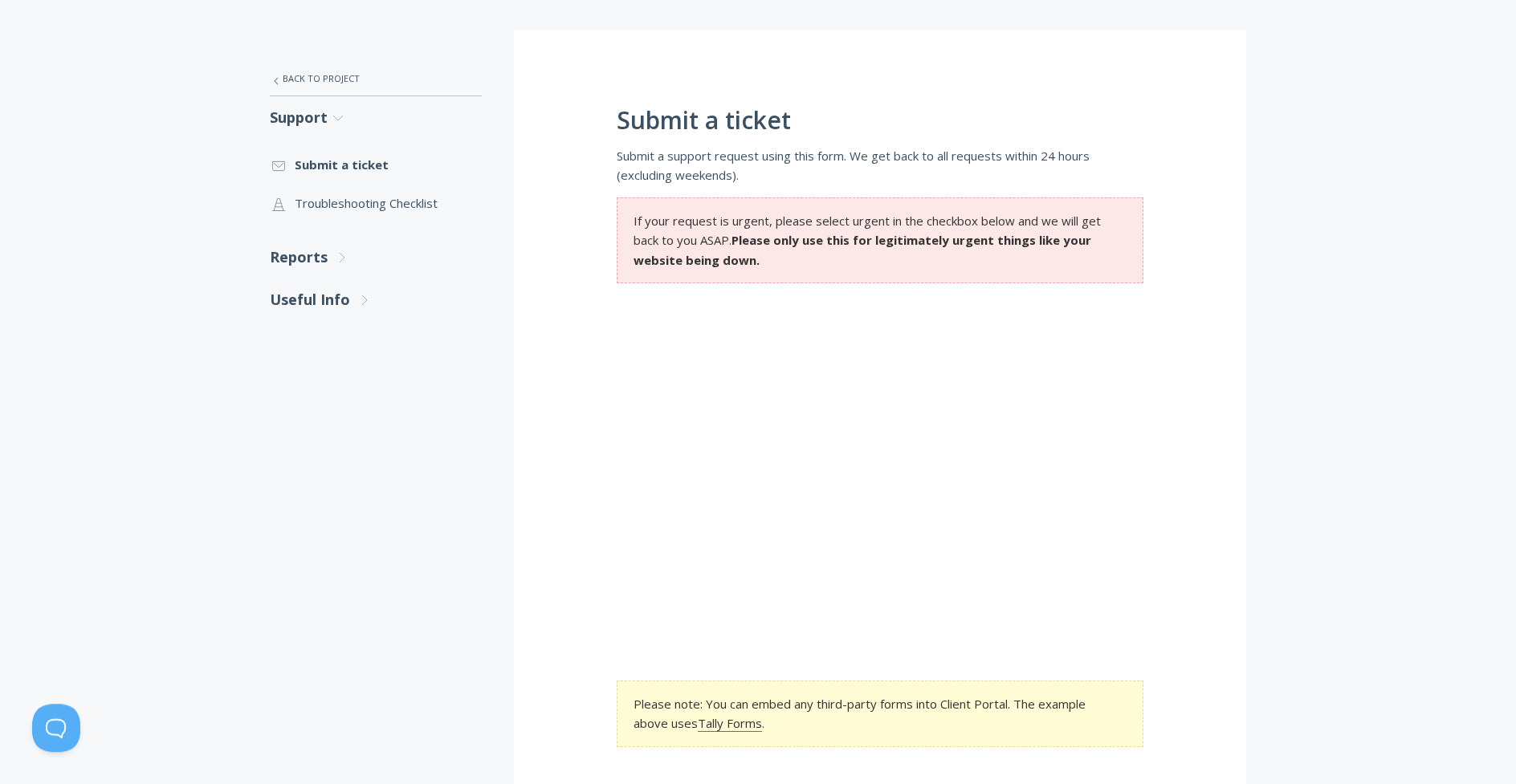
scroll to position [255, 0]
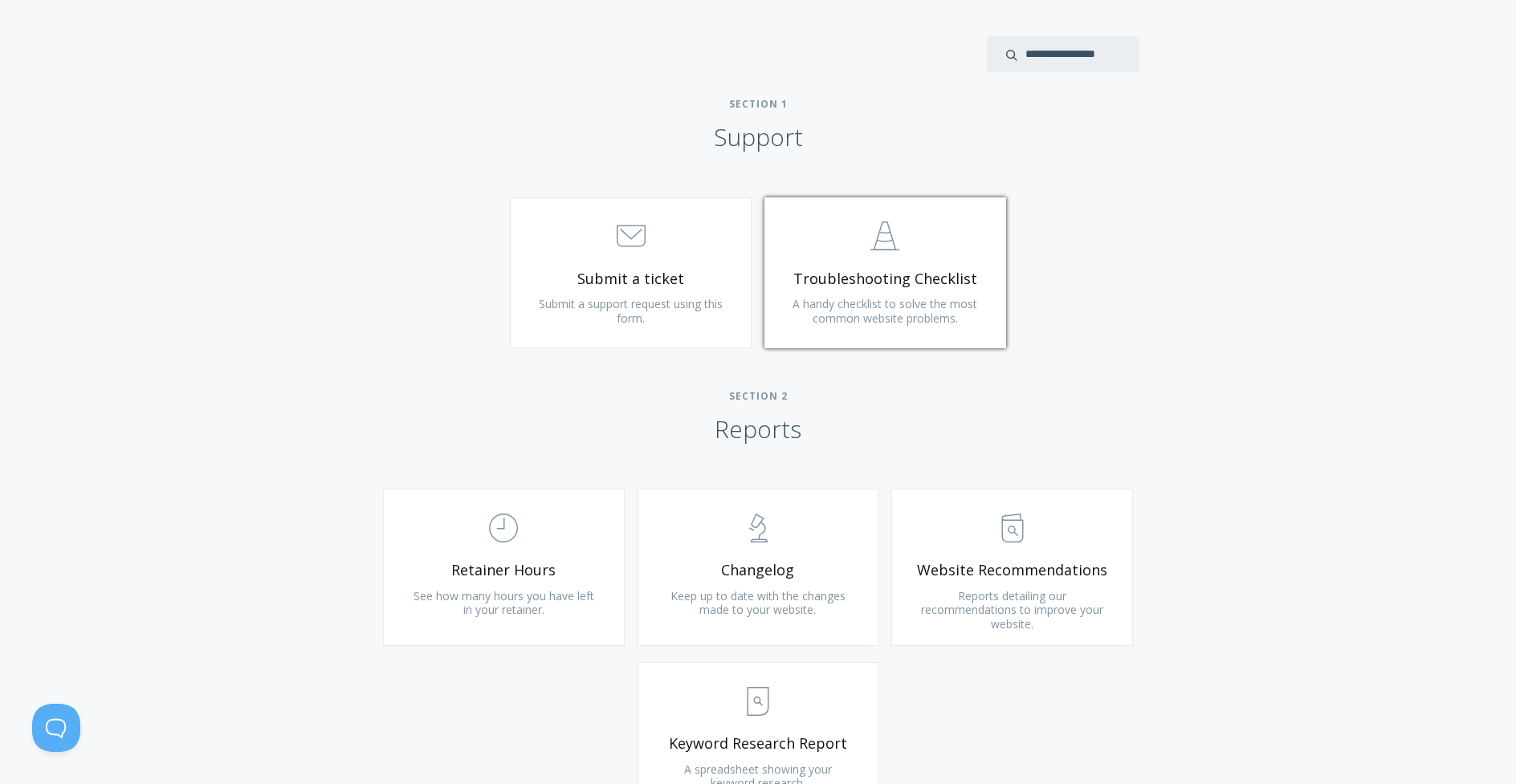
click at [898, 295] on link ".st0{fill:none;stroke:#000000;stroke-width:2;stroke-miterlimit:10;} Untitled-24…" at bounding box center [885, 272] width 242 height 150
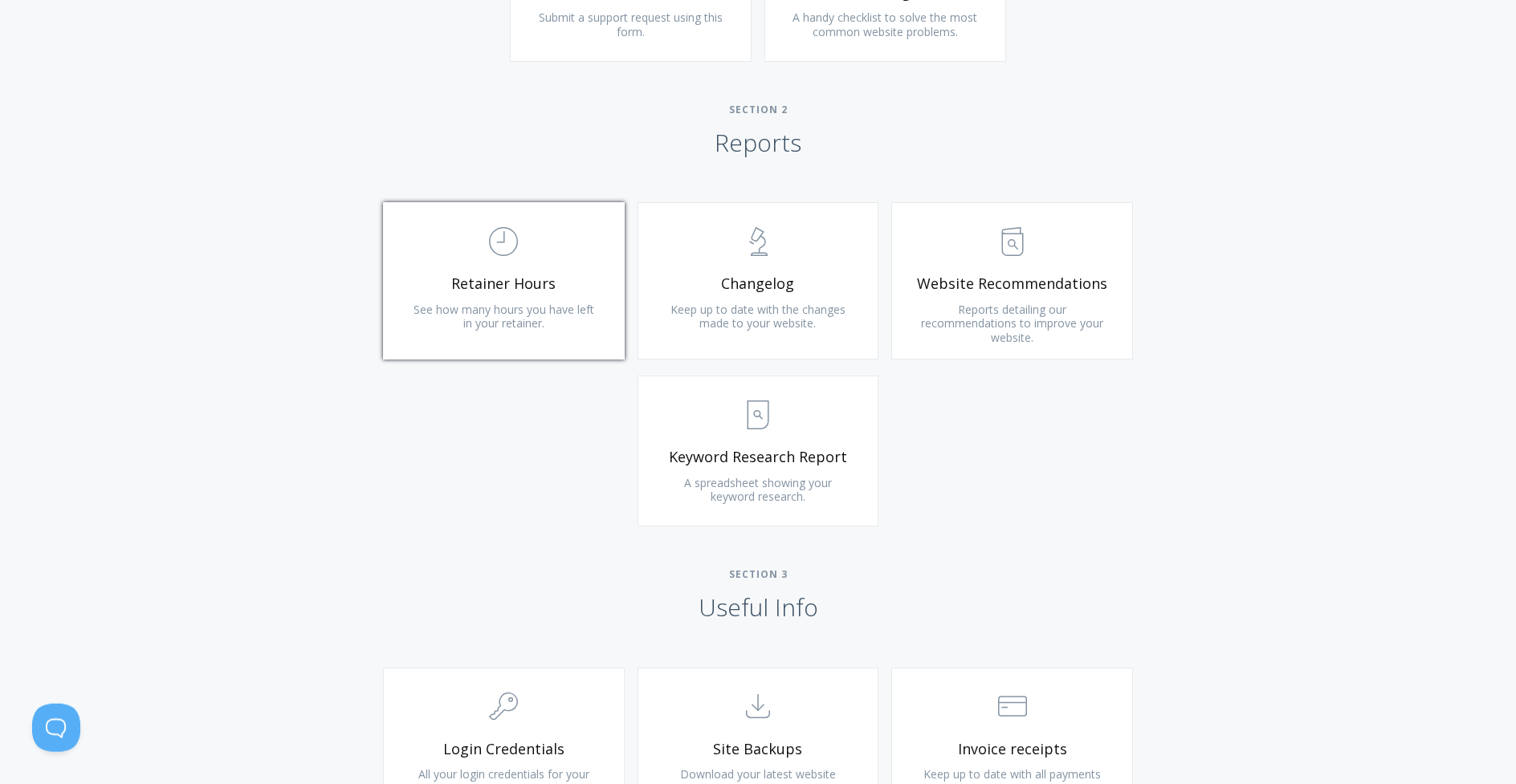
scroll to position [1023, 0]
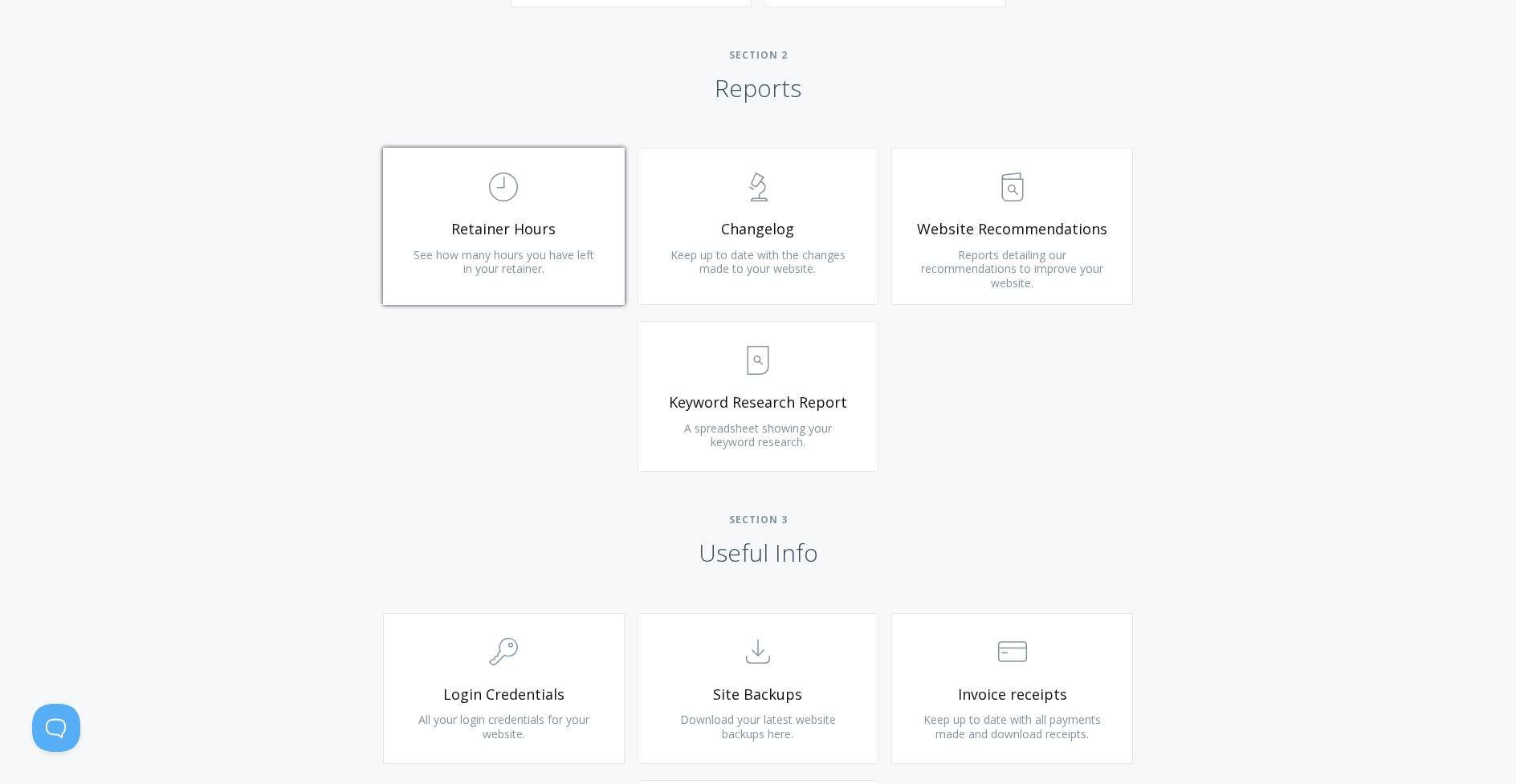
click at [529, 232] on span "Retainer Hours" at bounding box center [504, 229] width 192 height 19
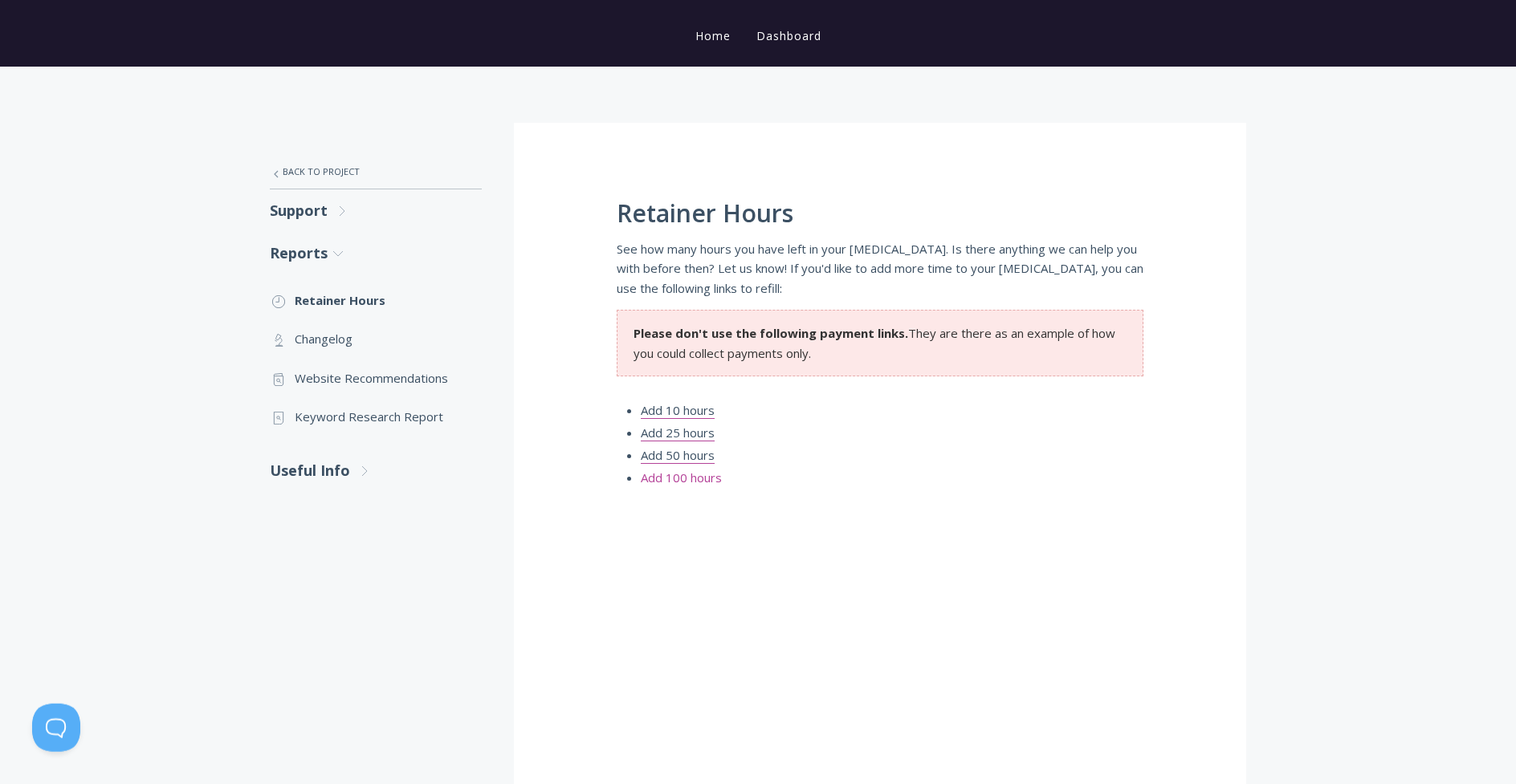
scroll to position [170, 0]
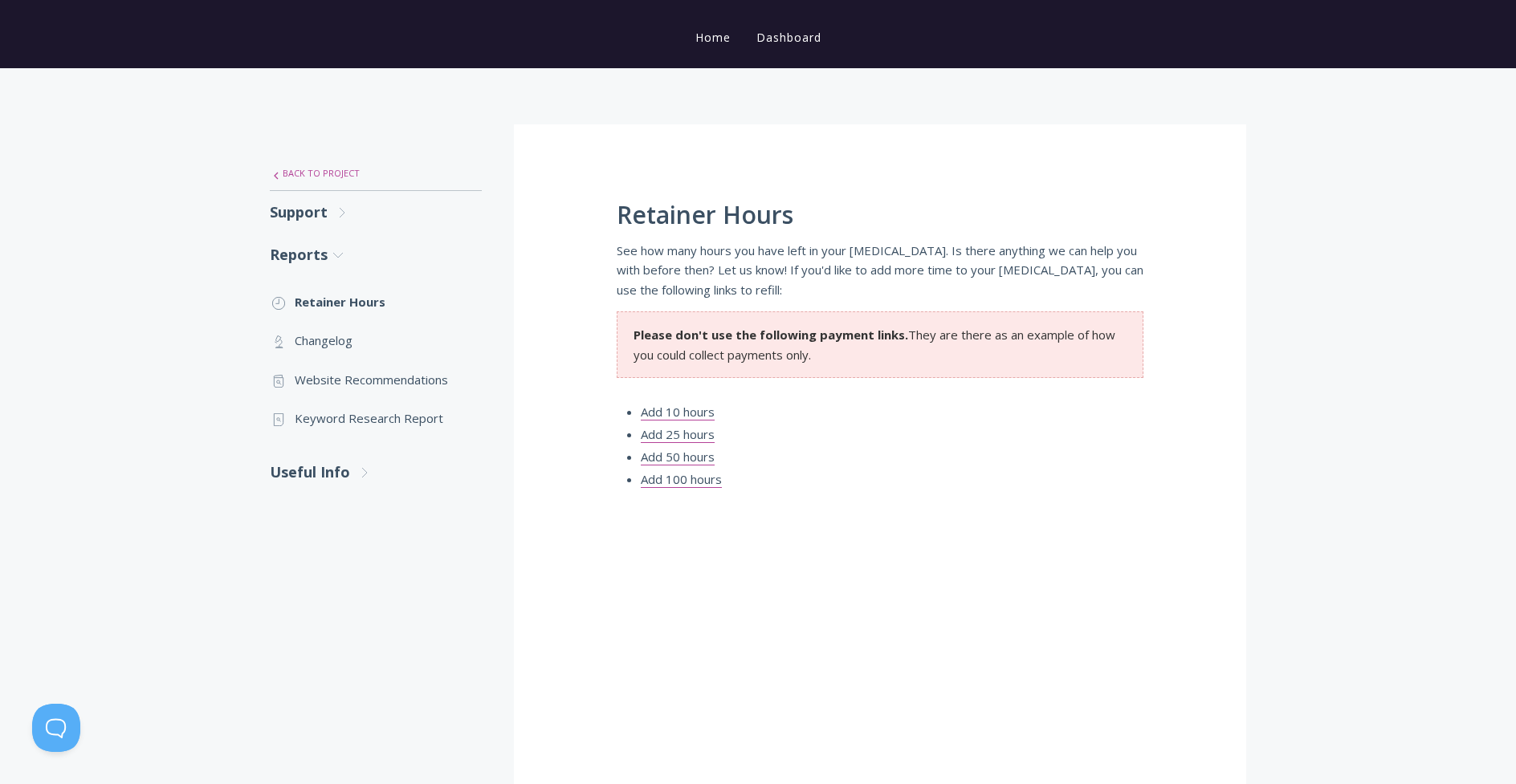
click at [314, 170] on link ".st0{fill:none;stroke:#000000;stroke-width:2;stroke-miterlimit:10;} Untitled-27…" at bounding box center [375, 173] width 212 height 34
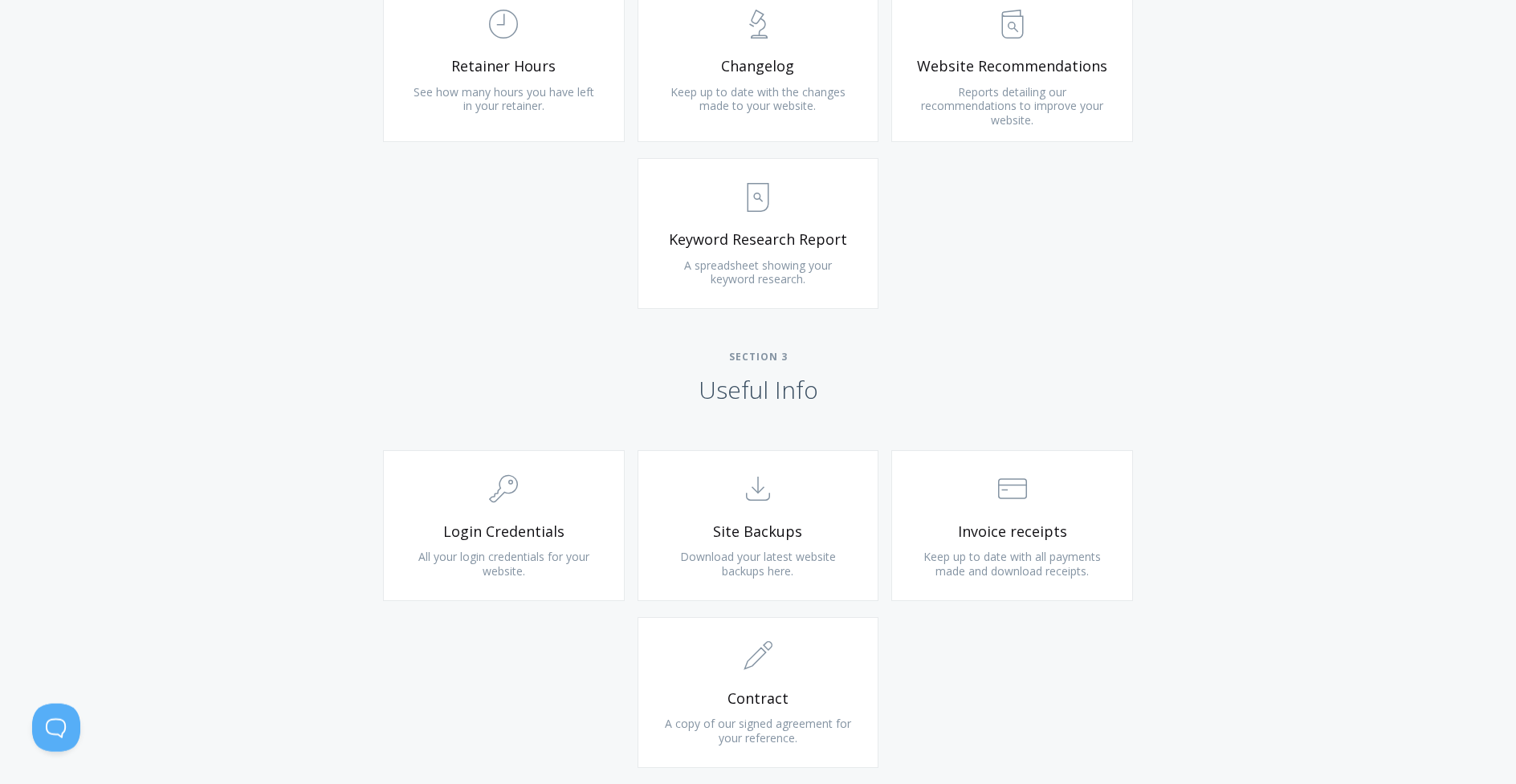
scroll to position [1279, 0]
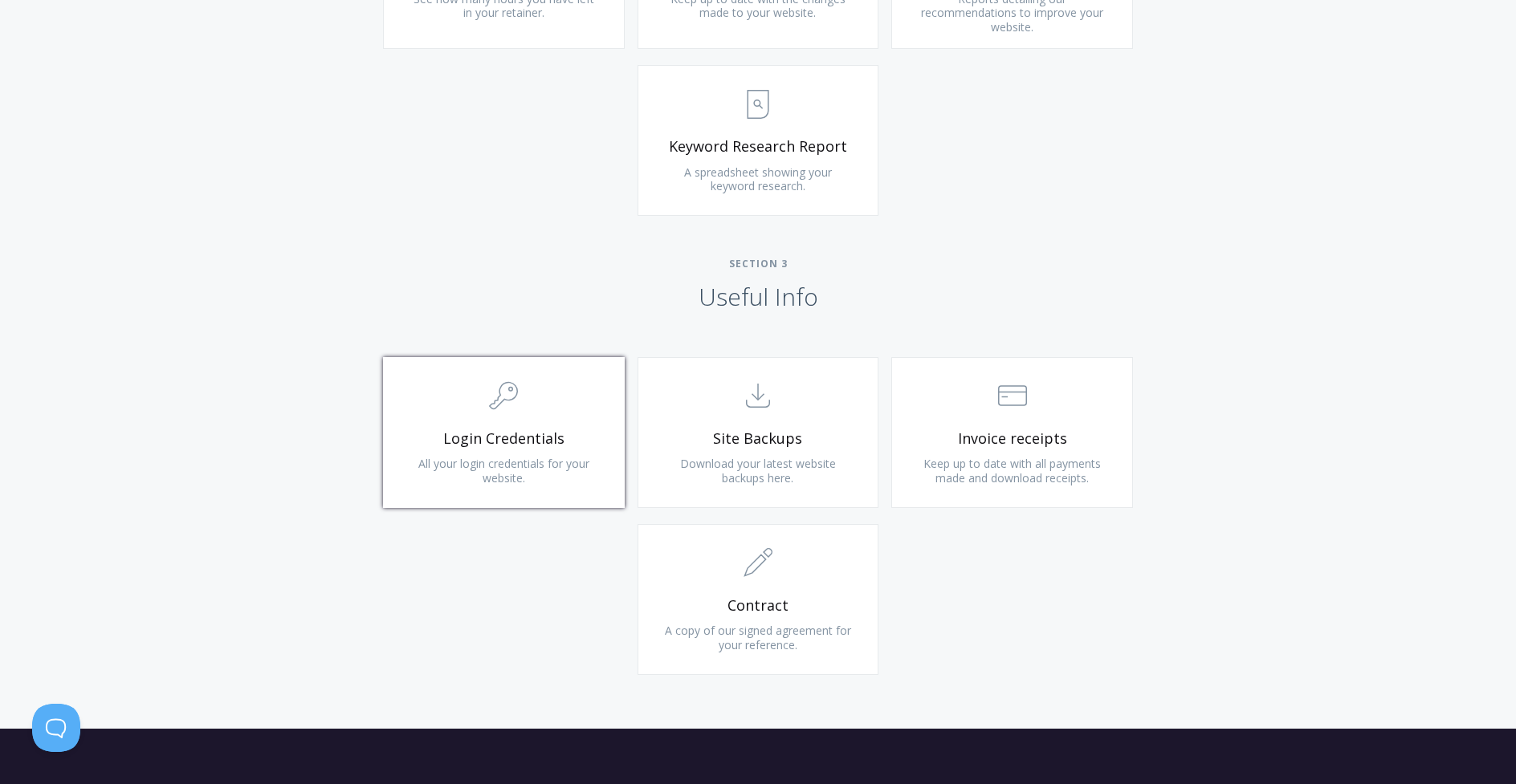
click at [509, 435] on span "Login Credentials" at bounding box center [504, 439] width 192 height 19
click at [984, 433] on span "Invoice receipts" at bounding box center [1012, 439] width 192 height 19
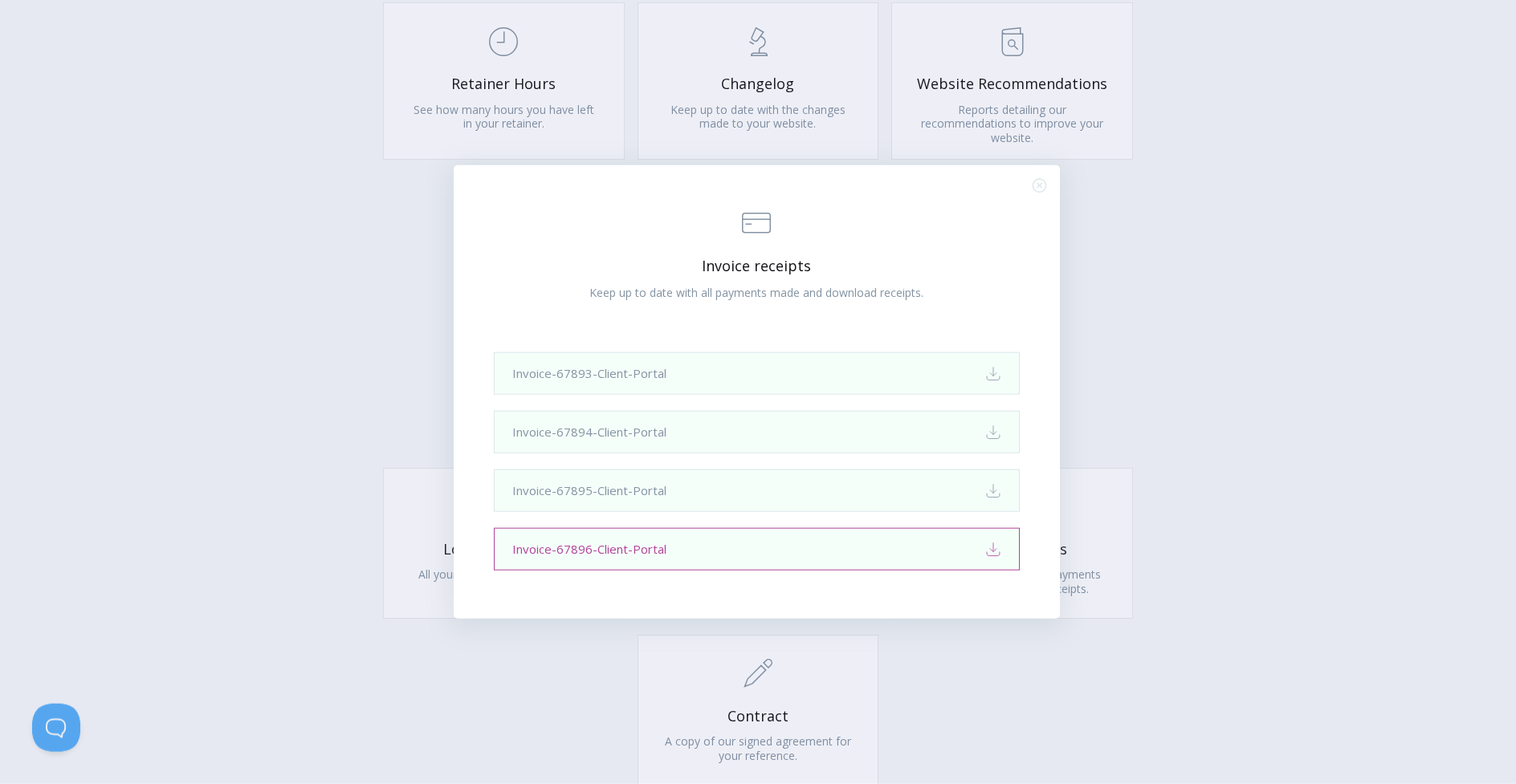
scroll to position [1157, 0]
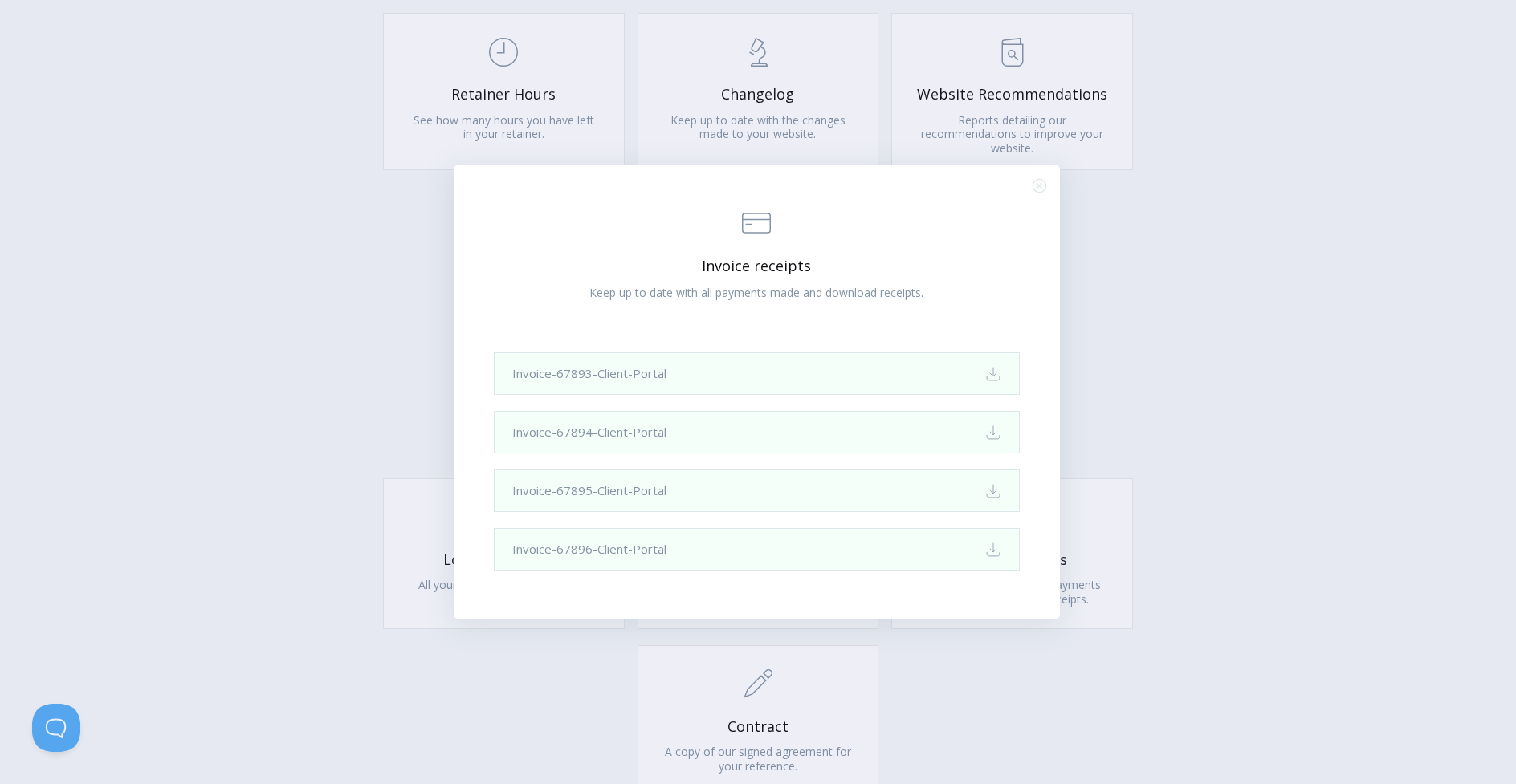
click at [1037, 188] on icon ".st0{fill:none;stroke:#000000;stroke-width:2;stroke-miterlimit:10;} Close" at bounding box center [1040, 186] width 14 height 14
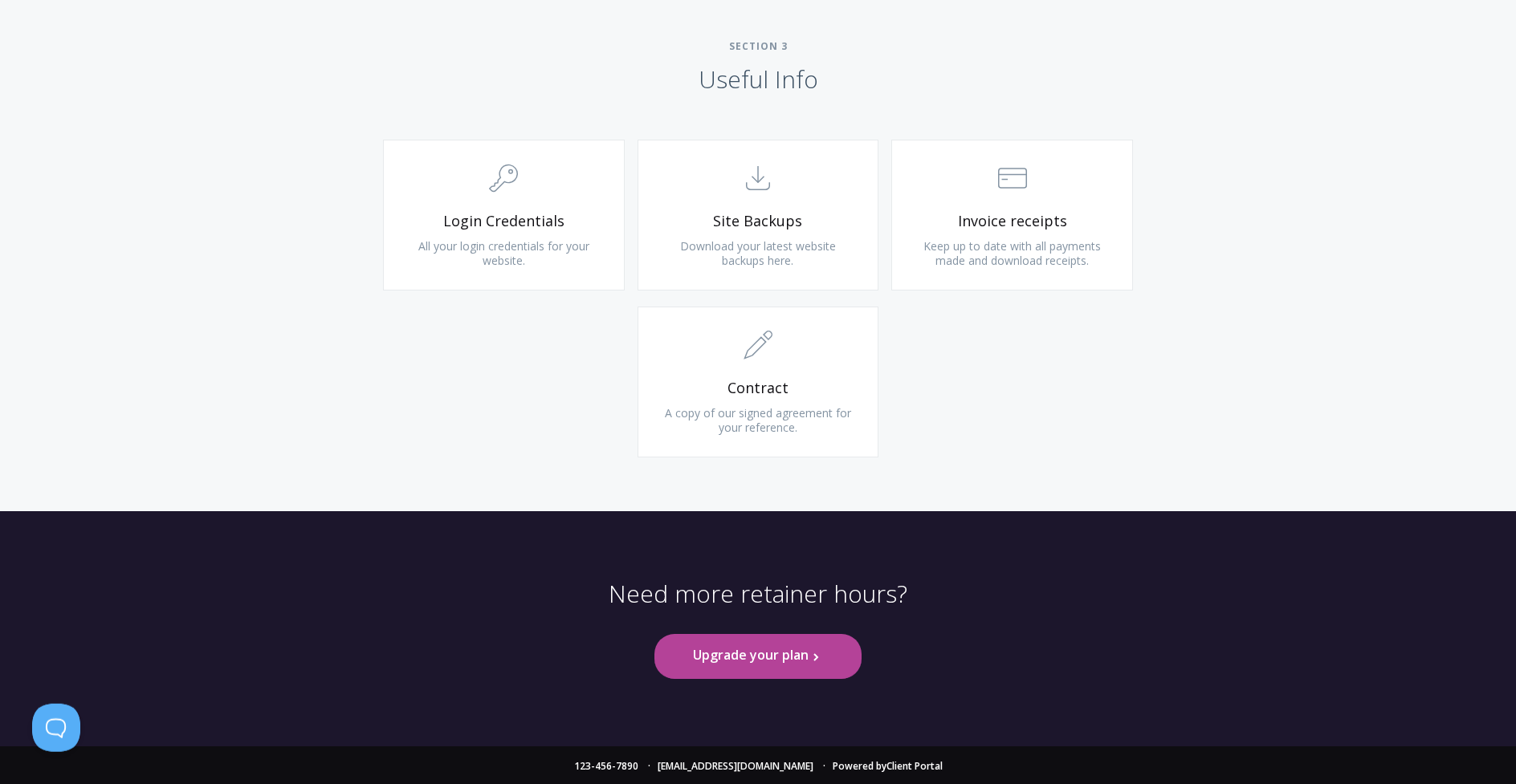
scroll to position [1499, 0]
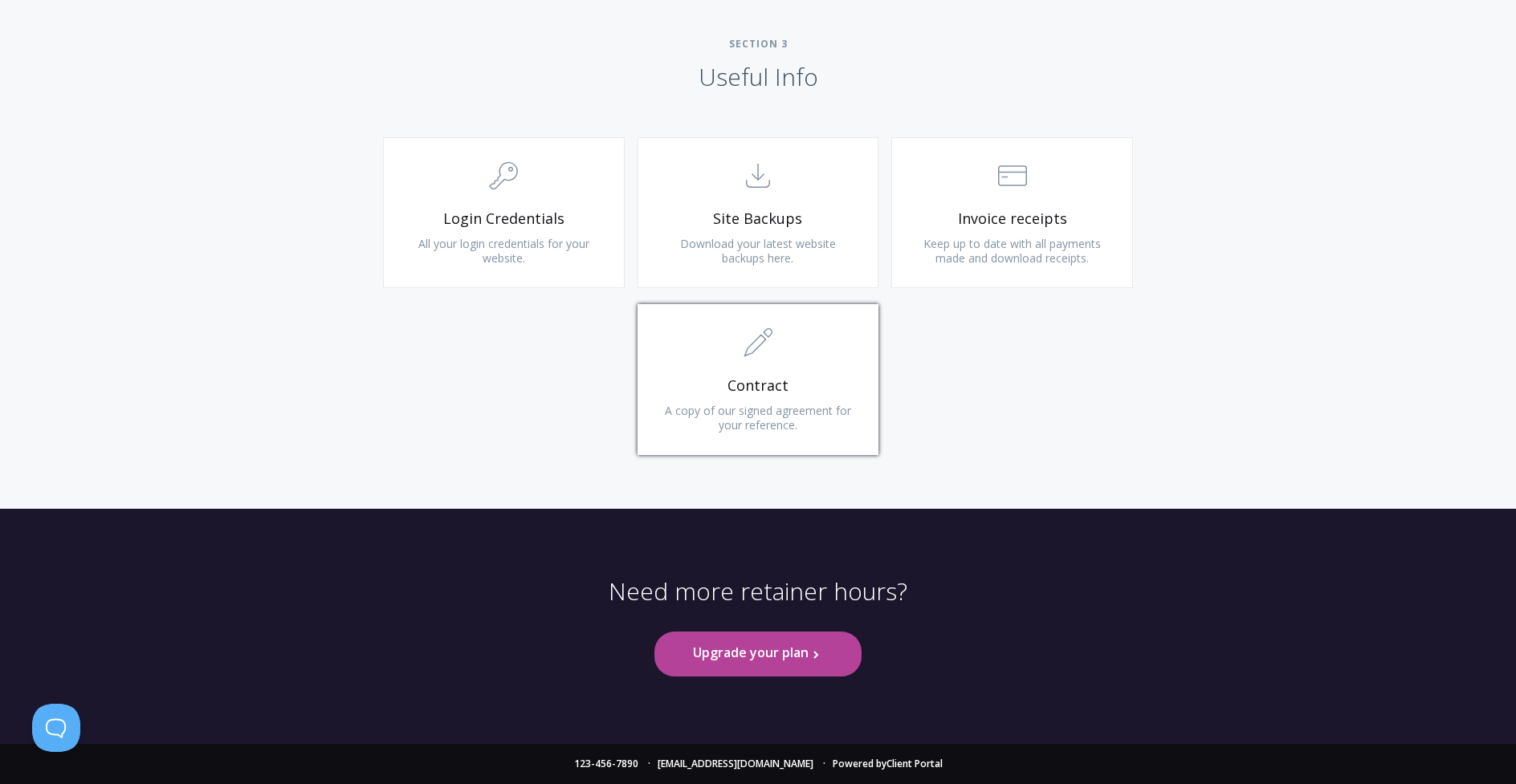
click at [770, 368] on link ".st0{fill:none;stroke:#000000;stroke-width:2;stroke-miterlimit:10;} 1. General …" at bounding box center [758, 379] width 242 height 150
